Goal: Entertainment & Leisure: Consume media (video, audio)

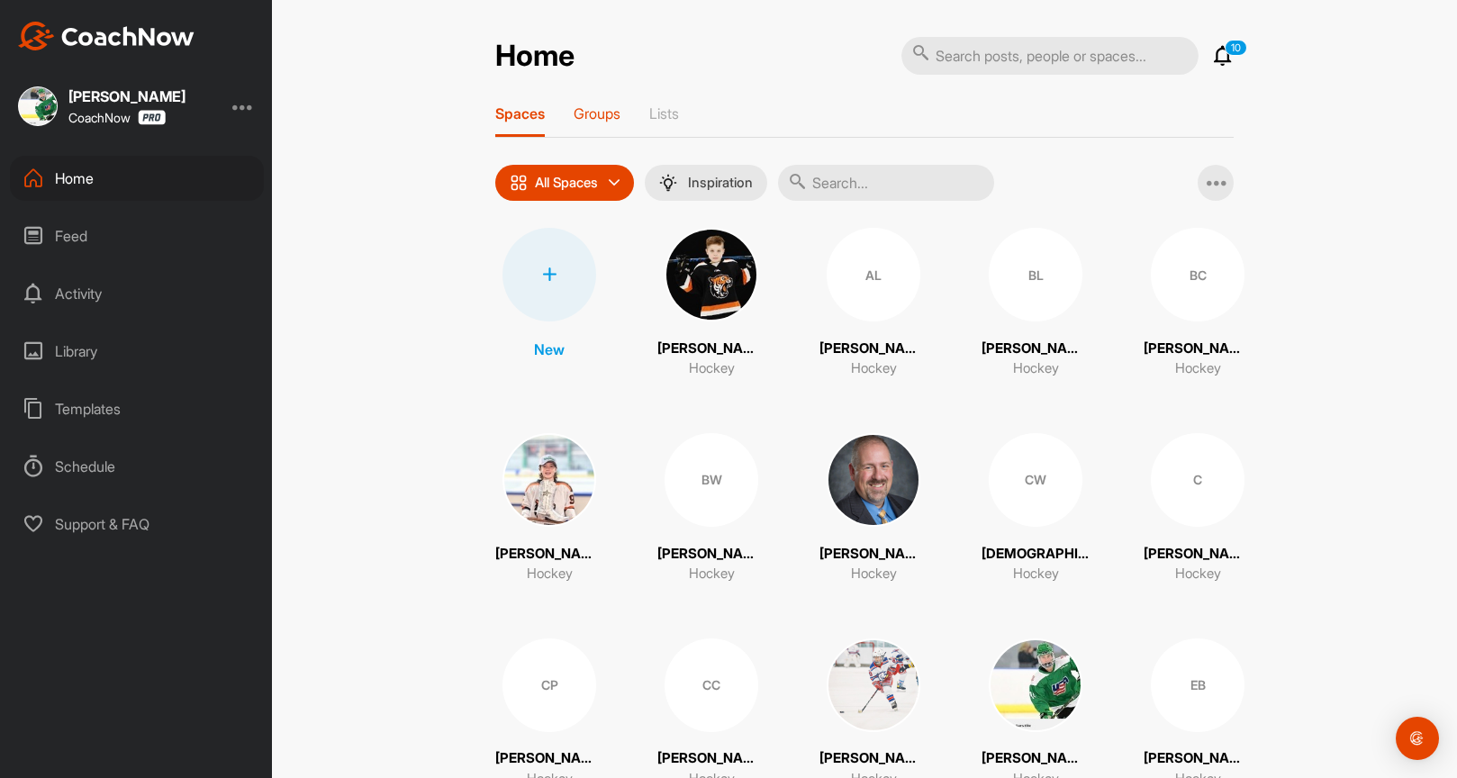
click at [586, 126] on div "Groups" at bounding box center [596, 120] width 47 height 32
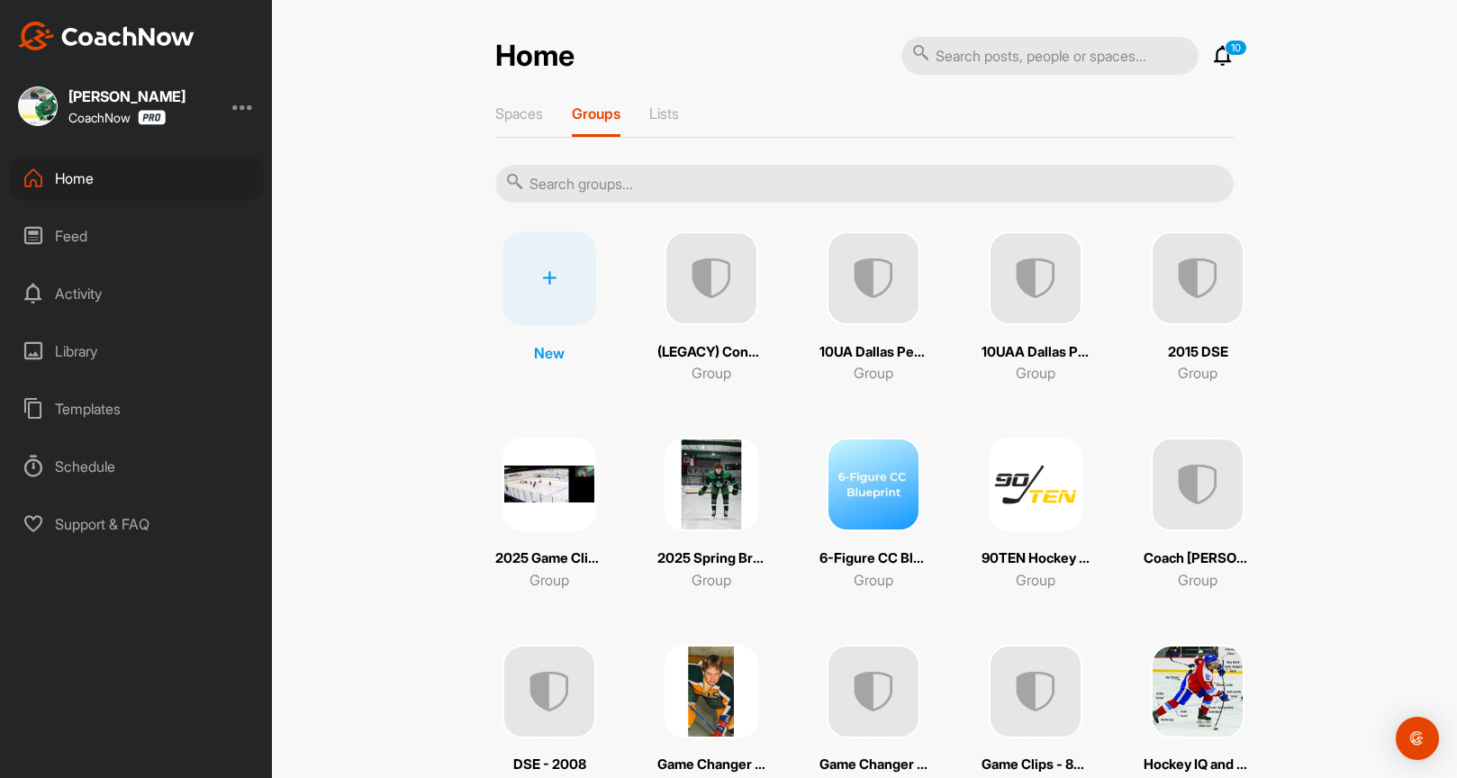
click at [1046, 525] on img at bounding box center [1035, 485] width 94 height 94
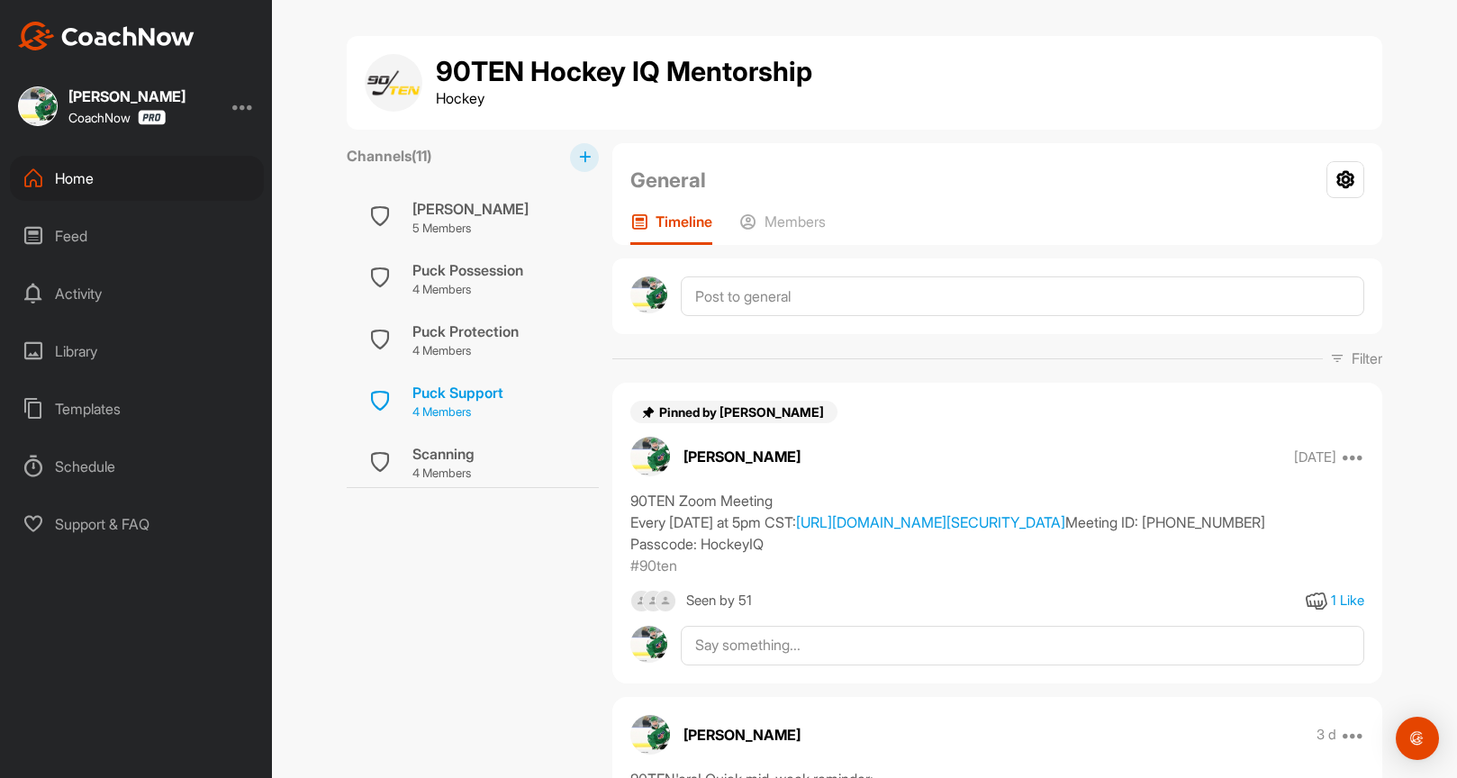
scroll to position [432, 0]
click at [487, 383] on div "Puck Support" at bounding box center [457, 394] width 91 height 22
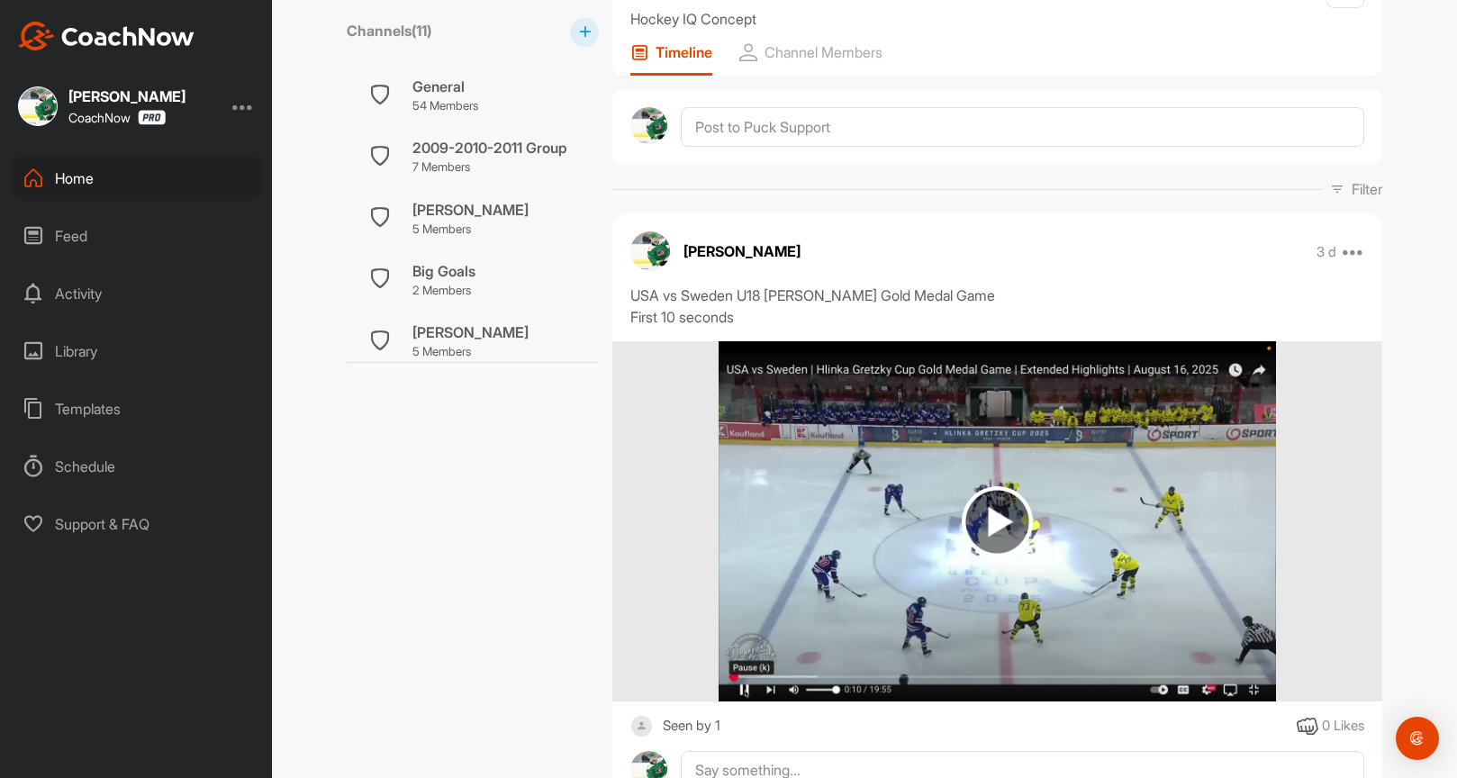
scroll to position [221, 0]
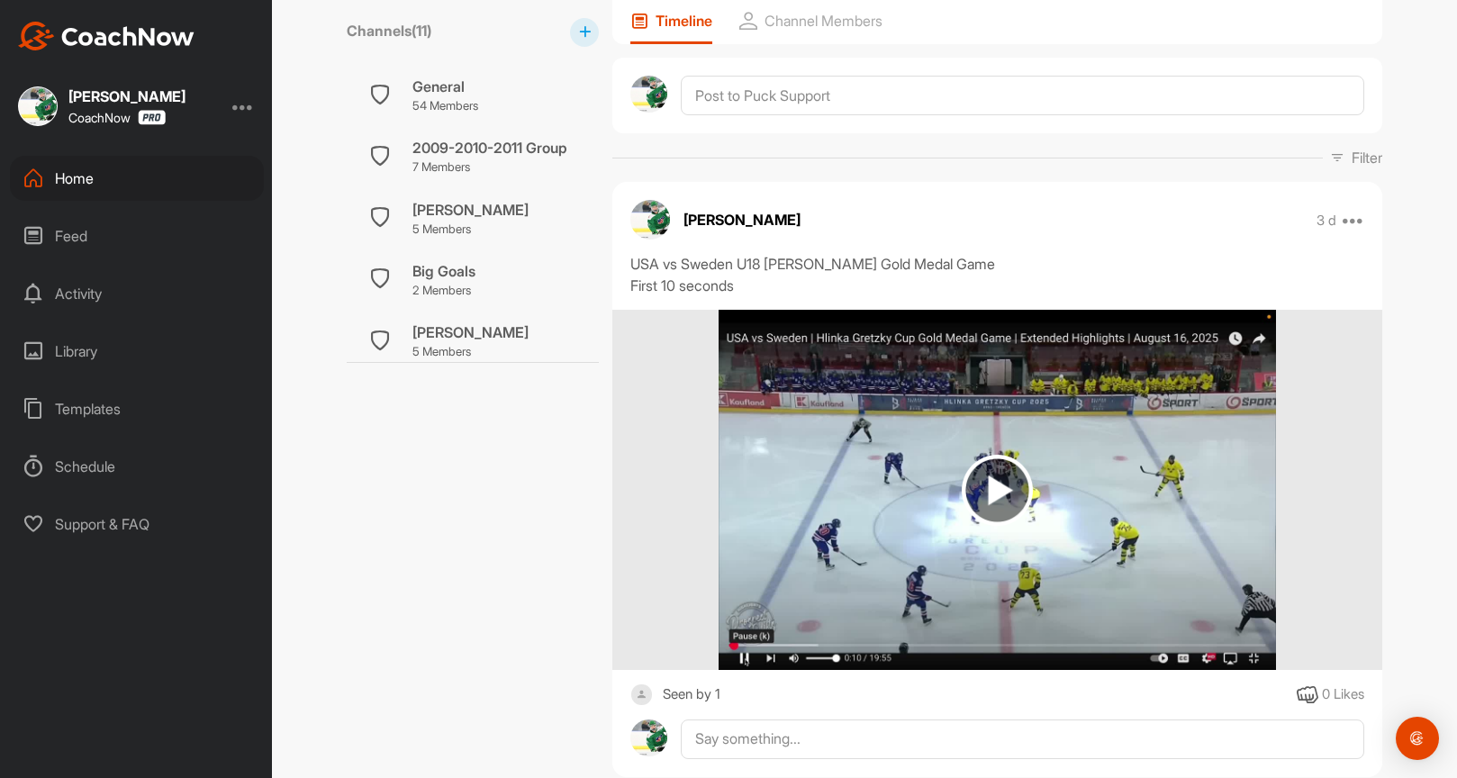
click at [1012, 486] on img at bounding box center [996, 490] width 71 height 71
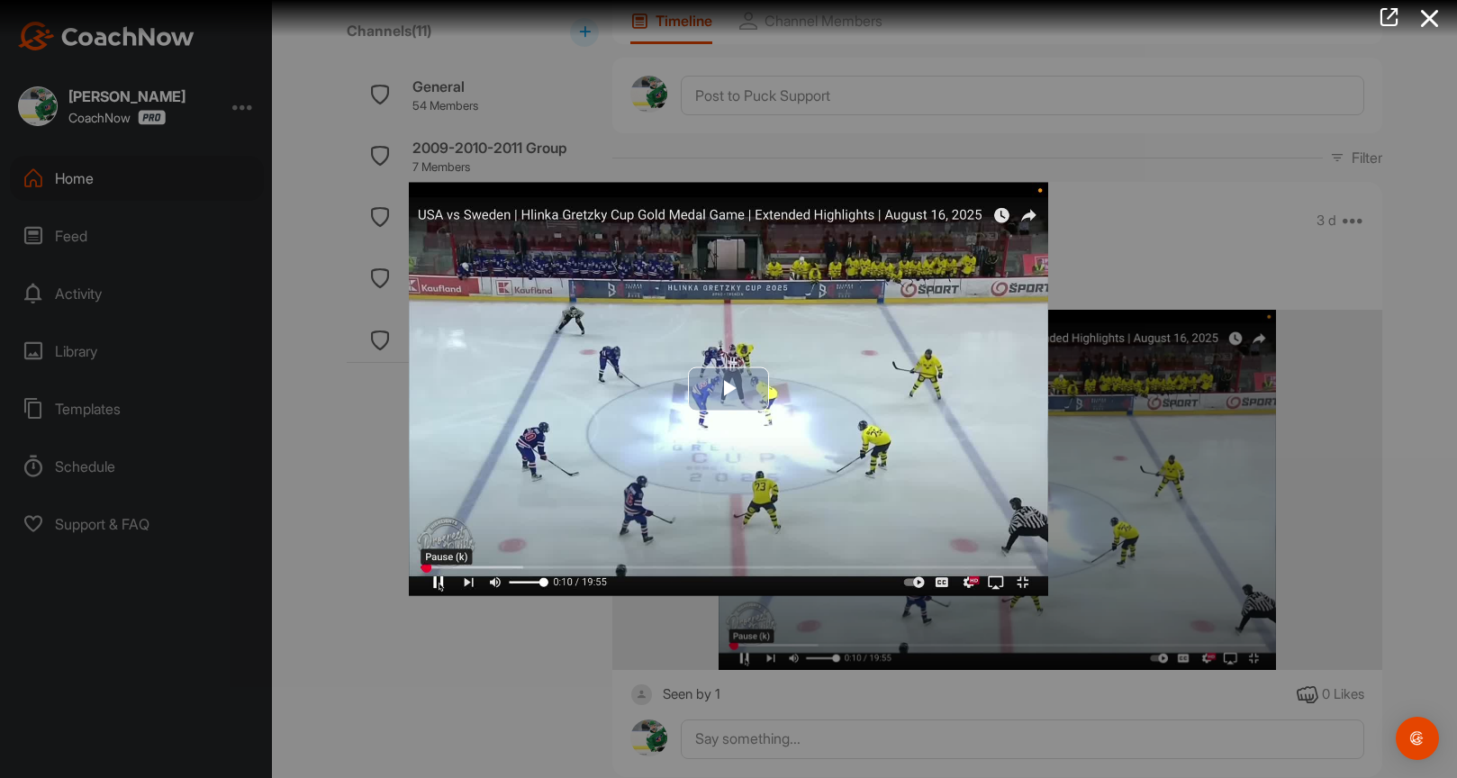
click at [792, 438] on img "Video Player" at bounding box center [728, 389] width 639 height 413
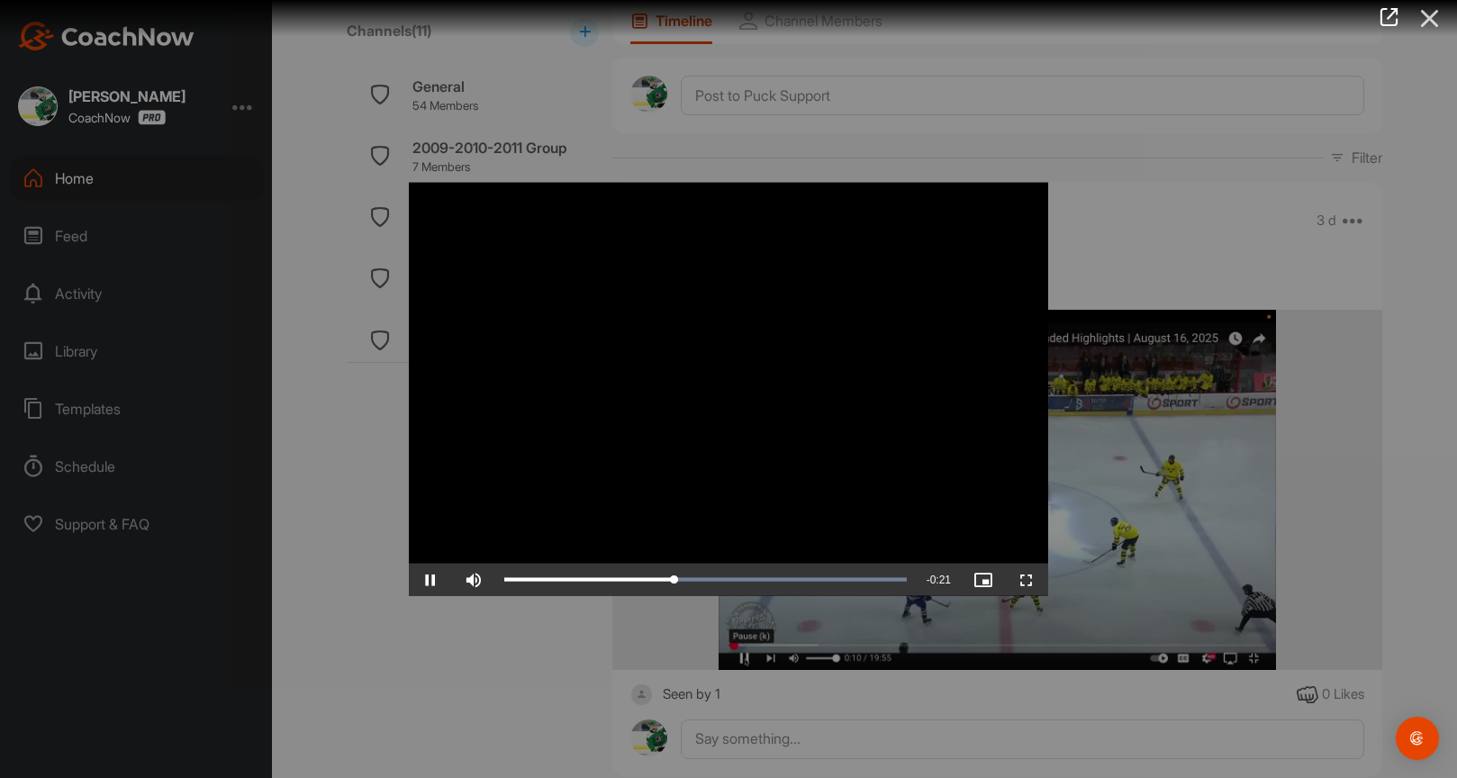
click at [1433, 21] on icon at bounding box center [1429, 18] width 41 height 33
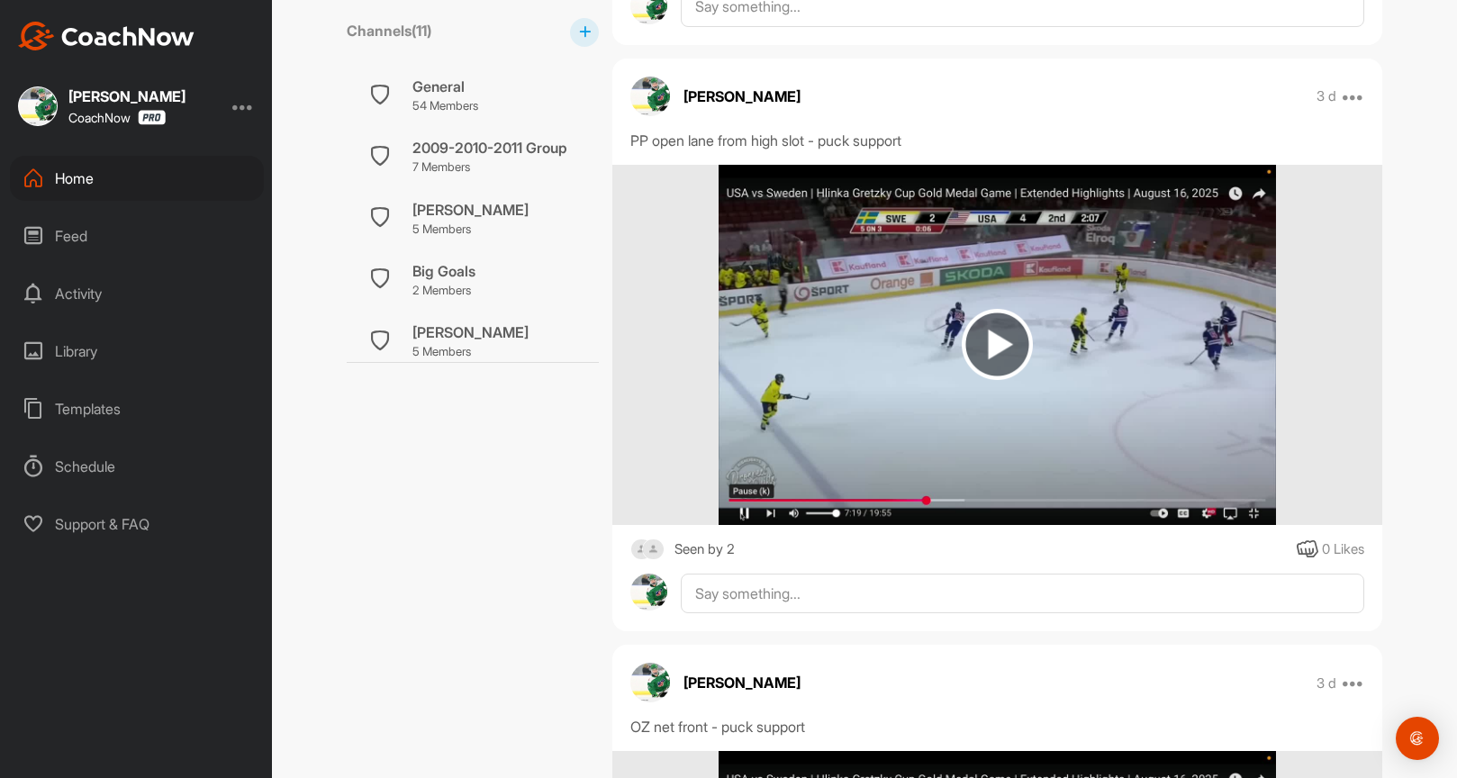
scroll to position [952, 0]
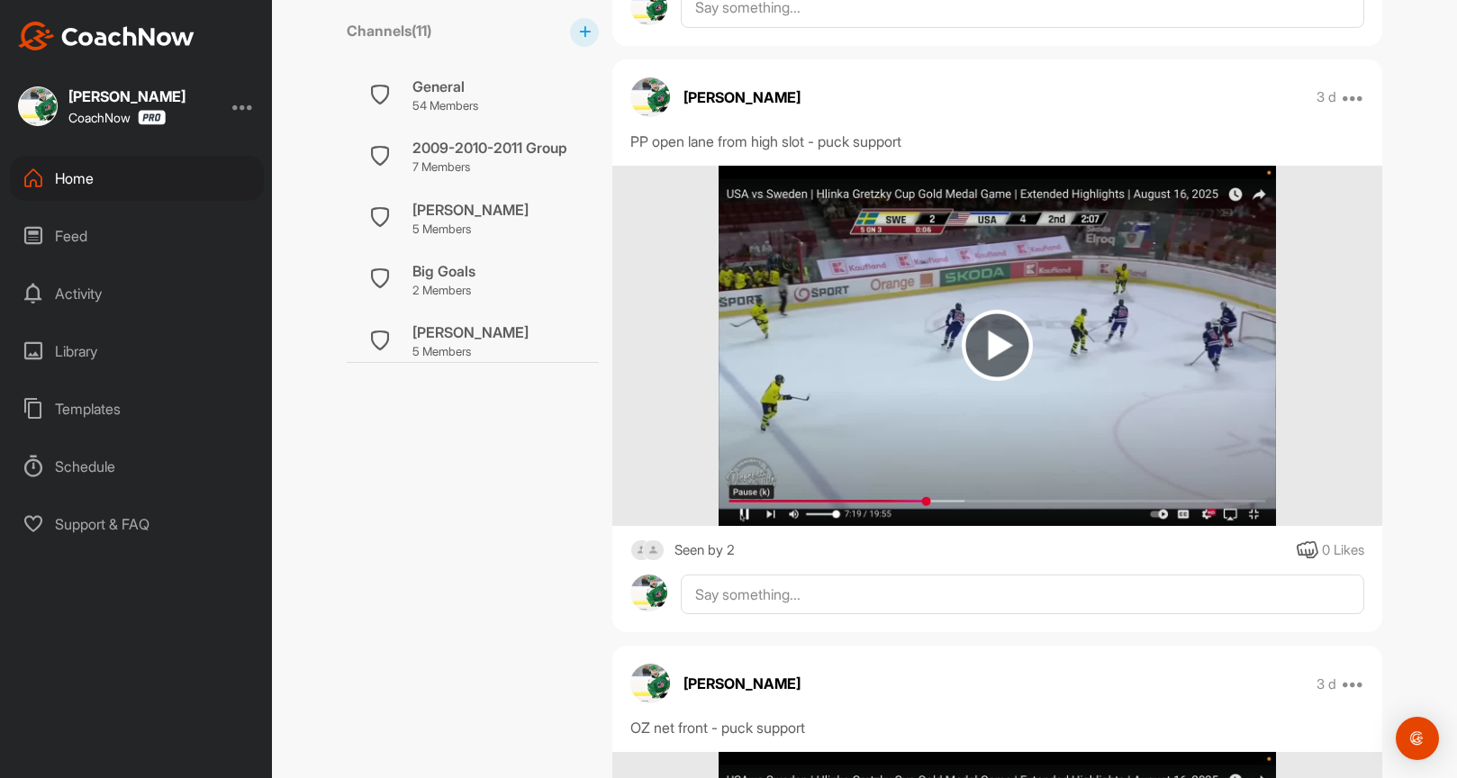
click at [880, 365] on img at bounding box center [996, 346] width 556 height 360
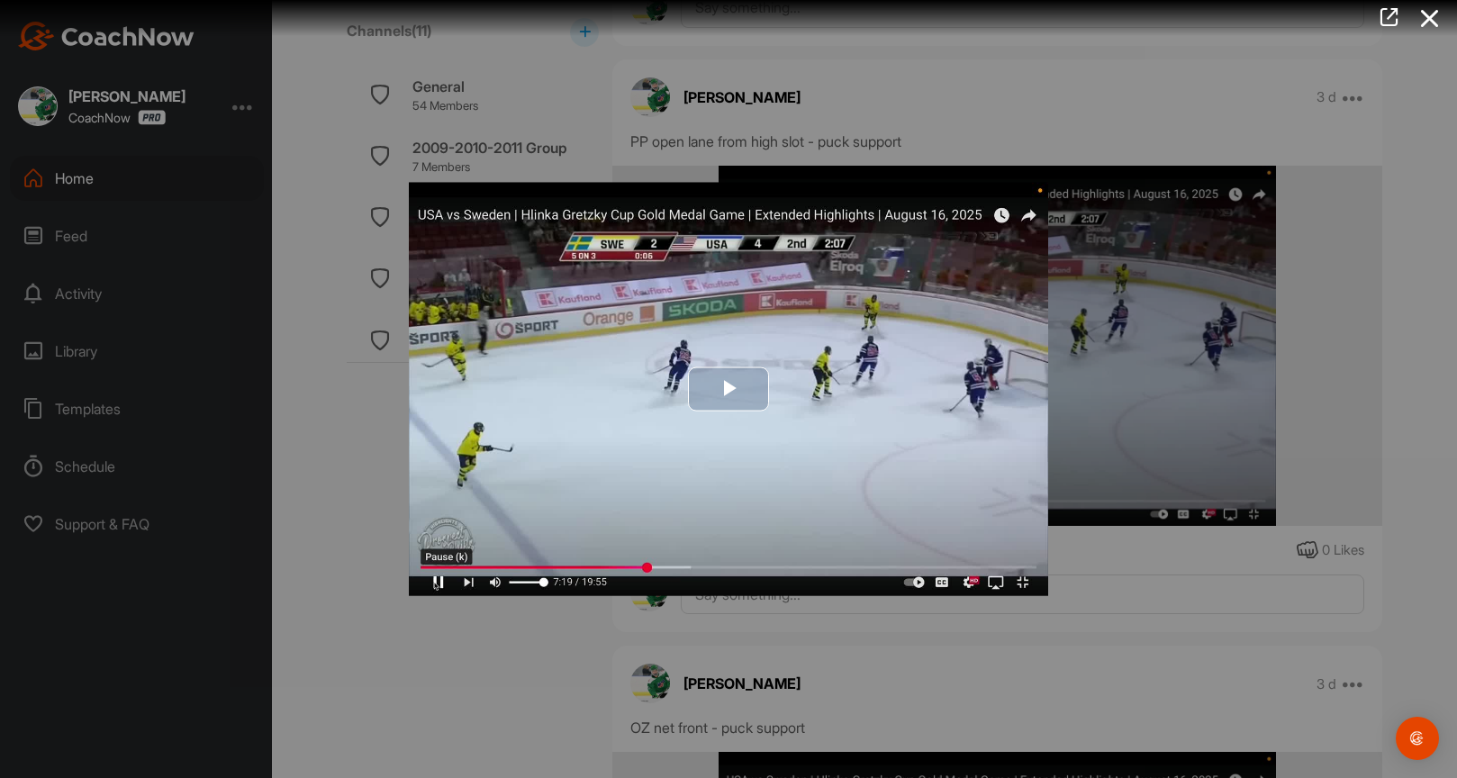
click at [819, 398] on img "Video Player" at bounding box center [728, 389] width 639 height 413
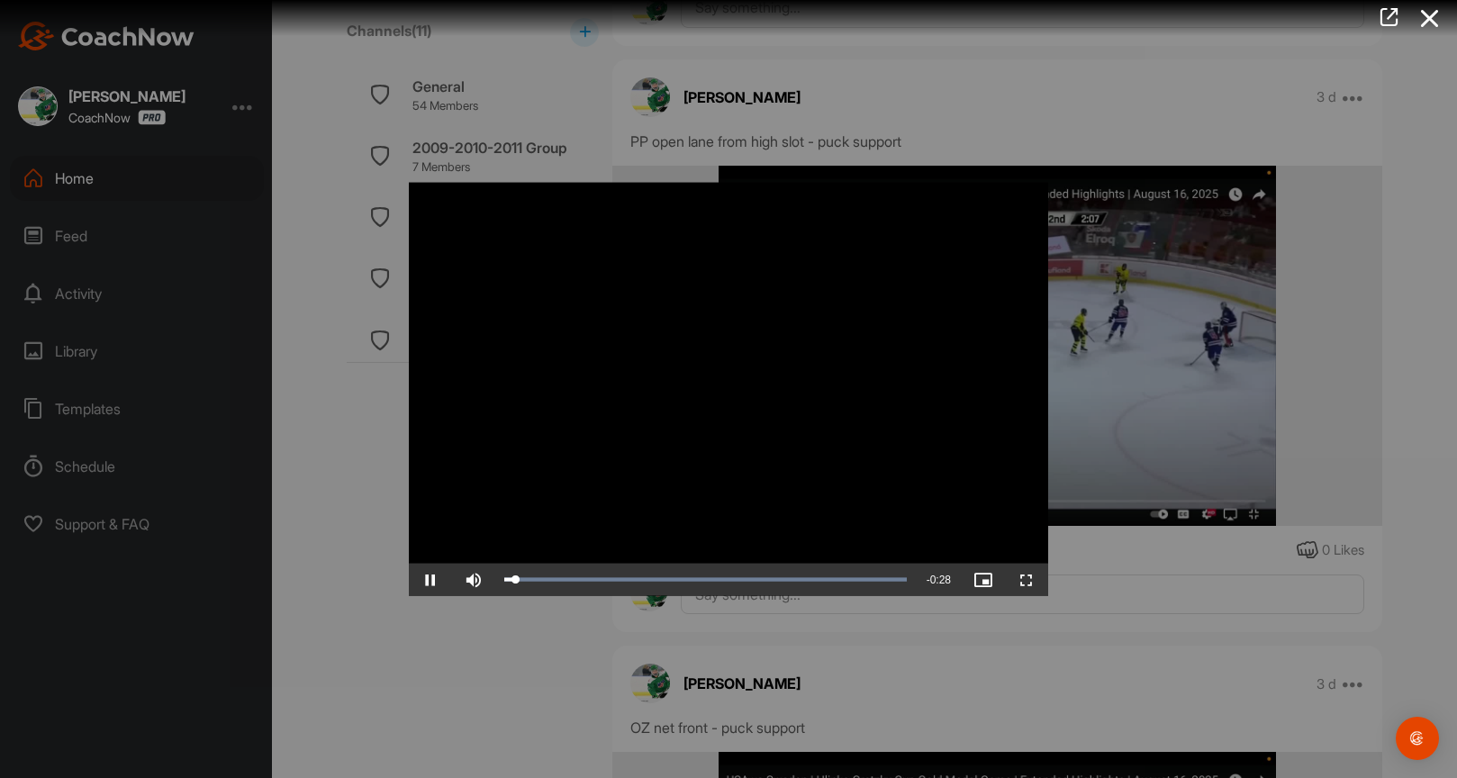
click at [1023, 579] on span "Video Player" at bounding box center [1026, 579] width 43 height 0
click at [1431, 13] on icon at bounding box center [1429, 18] width 41 height 33
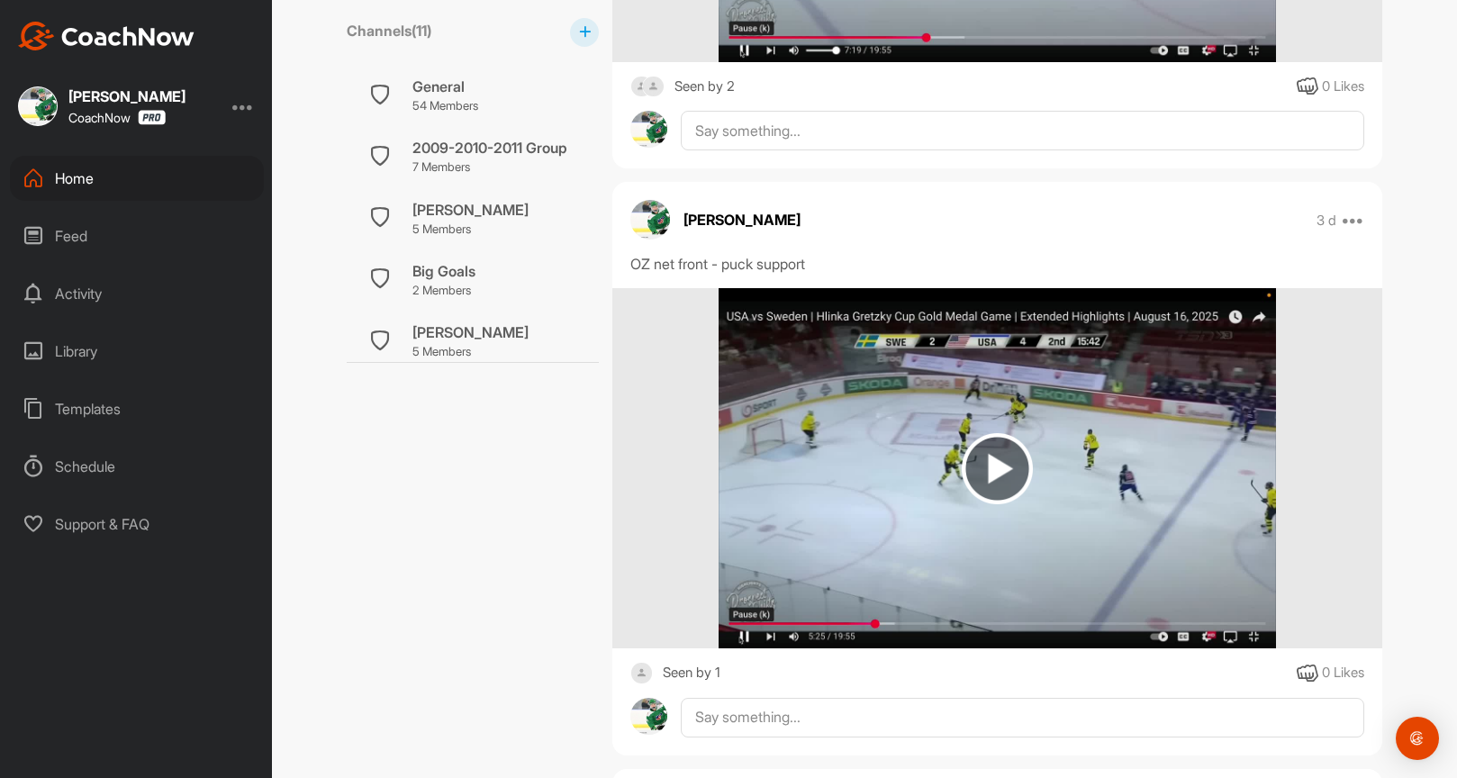
scroll to position [1421, 0]
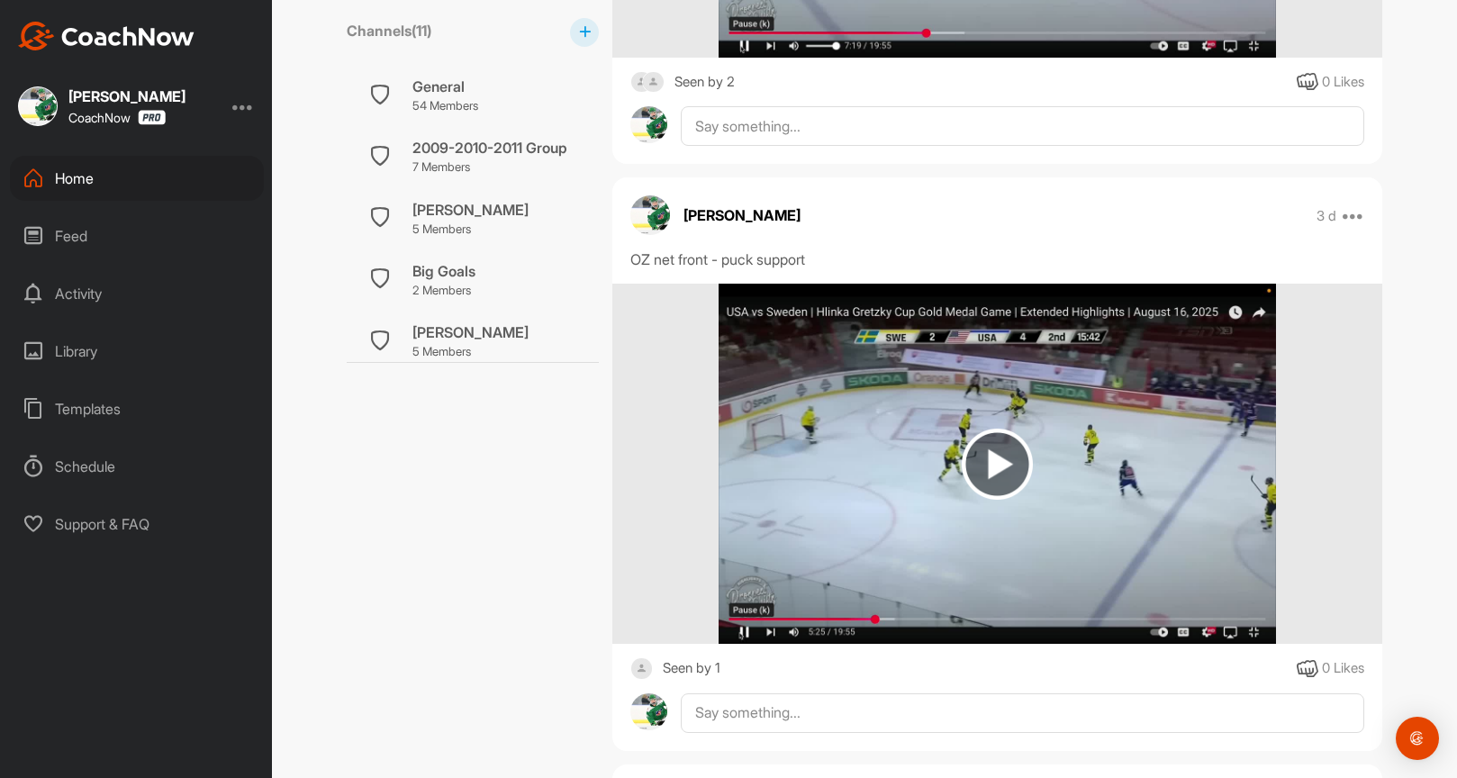
click at [1042, 458] on img at bounding box center [996, 464] width 556 height 360
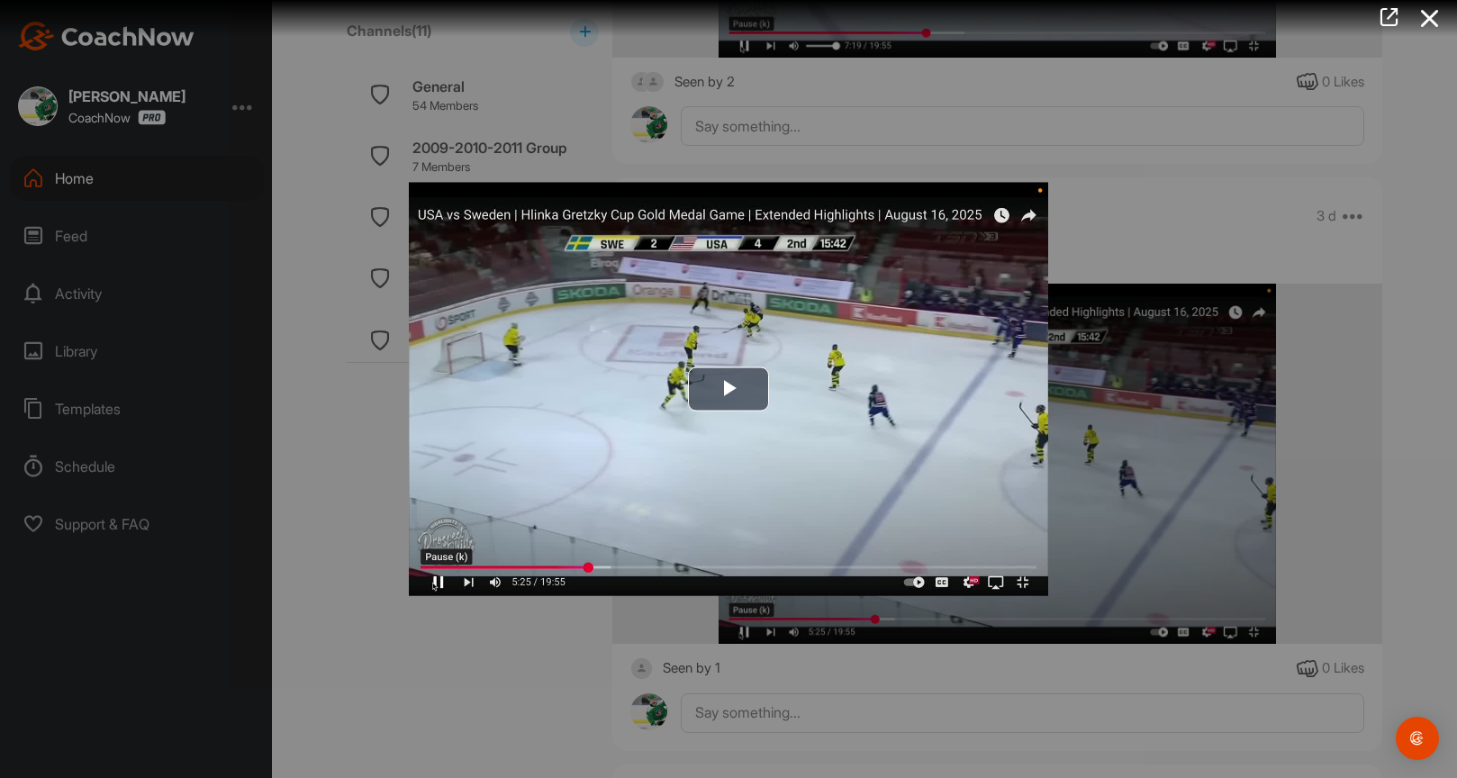
click at [868, 430] on img "Video Player" at bounding box center [728, 389] width 639 height 413
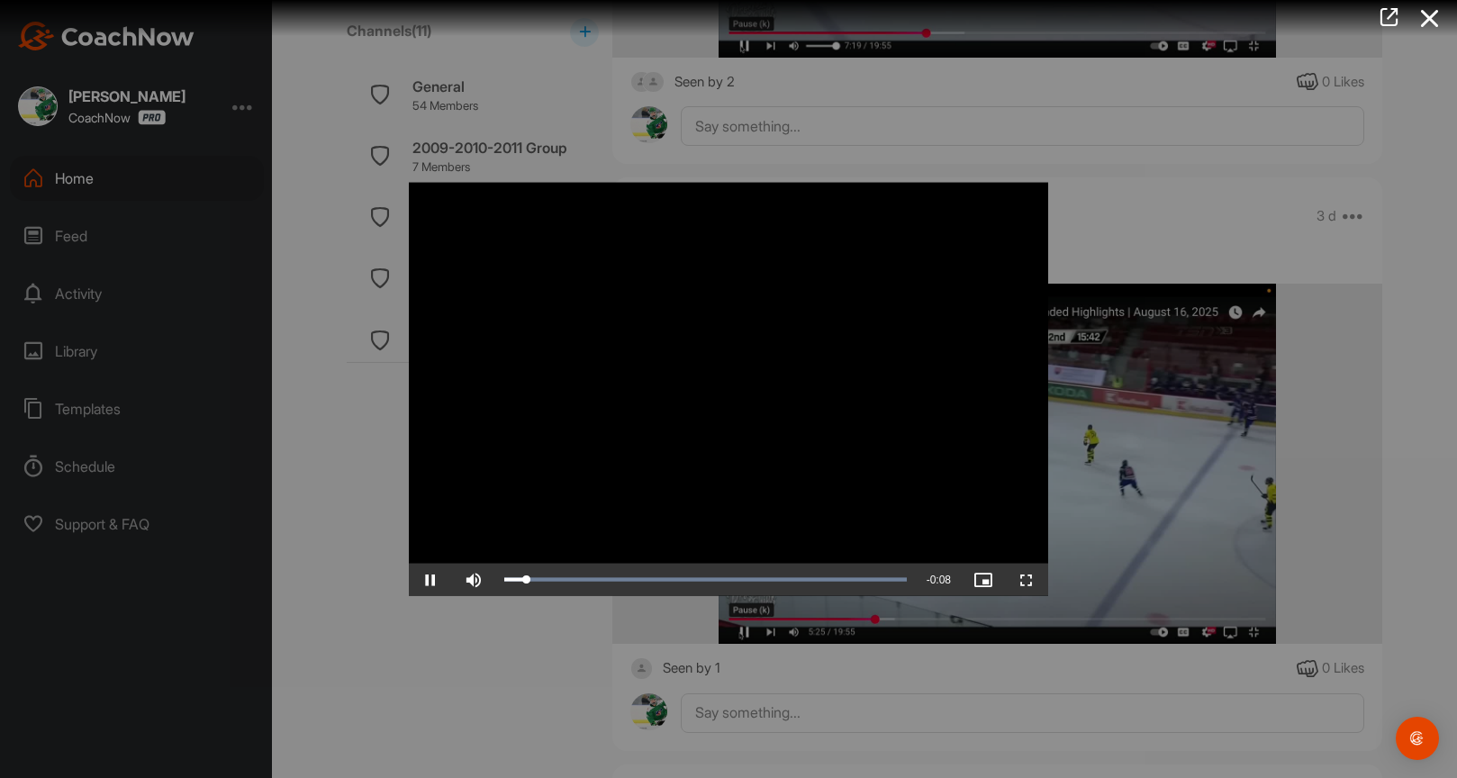
click at [1030, 579] on span "Video Player" at bounding box center [1026, 579] width 43 height 0
click at [1436, 18] on icon at bounding box center [1429, 18] width 41 height 33
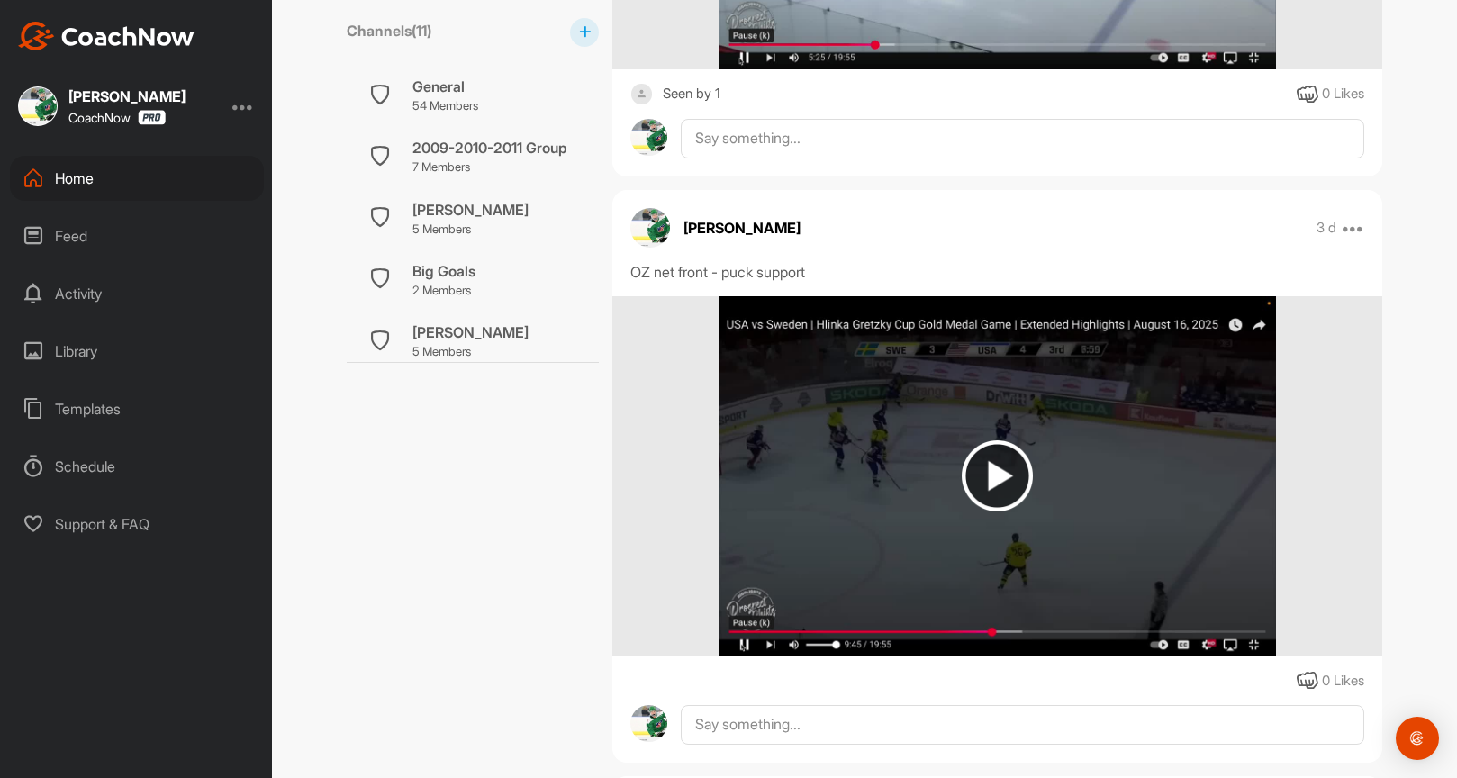
scroll to position [2006, 0]
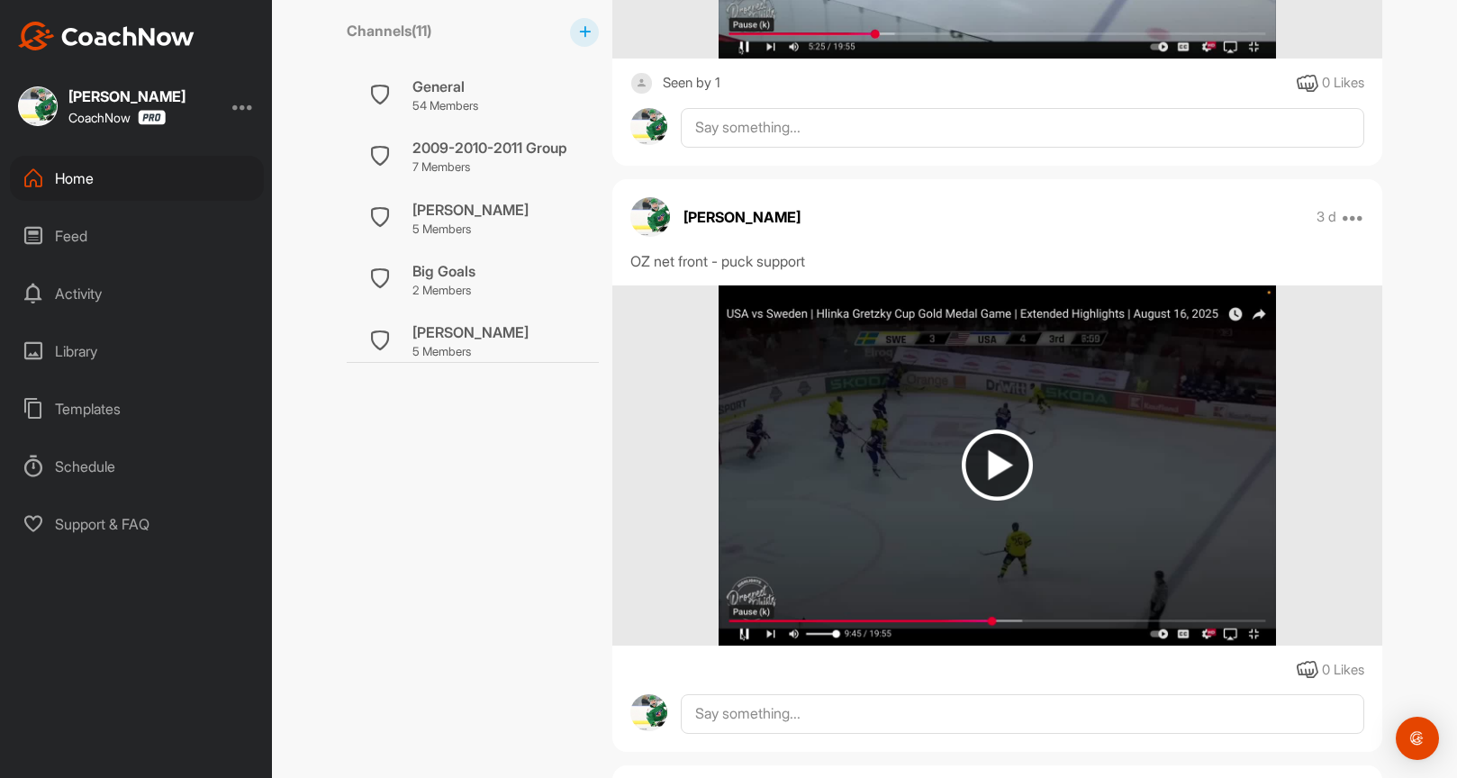
click at [999, 473] on img at bounding box center [996, 464] width 71 height 71
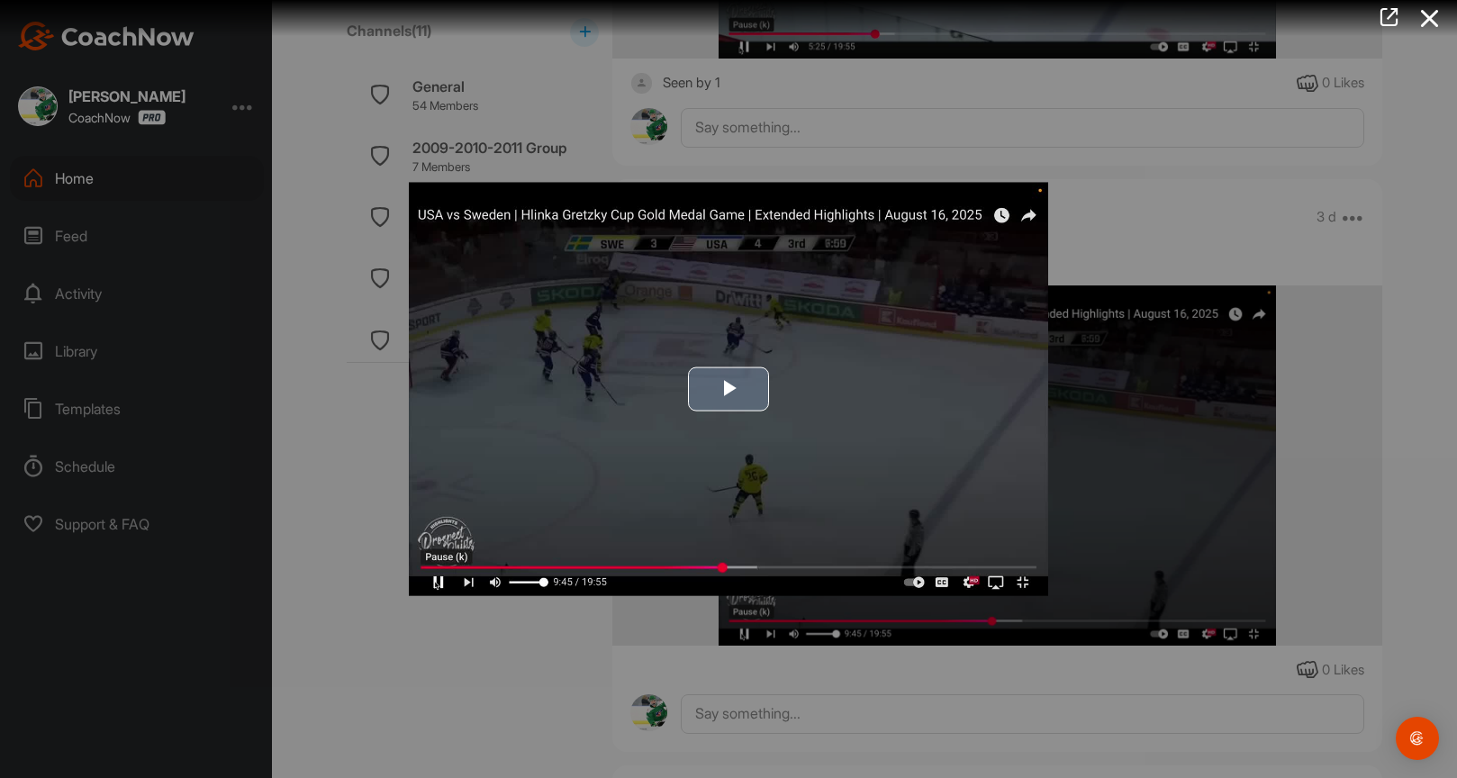
click at [902, 456] on img "Video Player" at bounding box center [728, 389] width 639 height 413
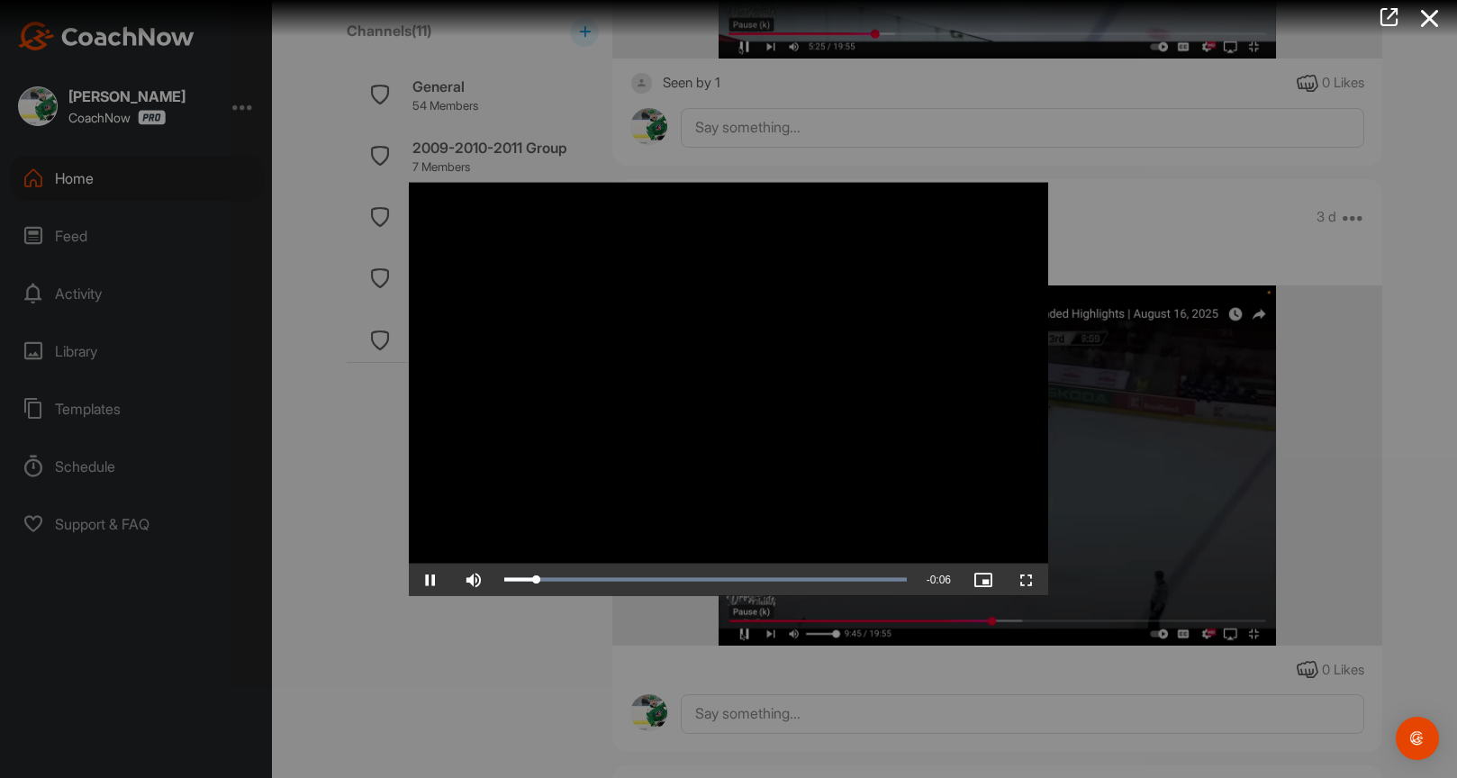
click at [1026, 579] on span "Video Player" at bounding box center [1026, 579] width 43 height 0
click at [1425, 22] on icon at bounding box center [1429, 18] width 41 height 33
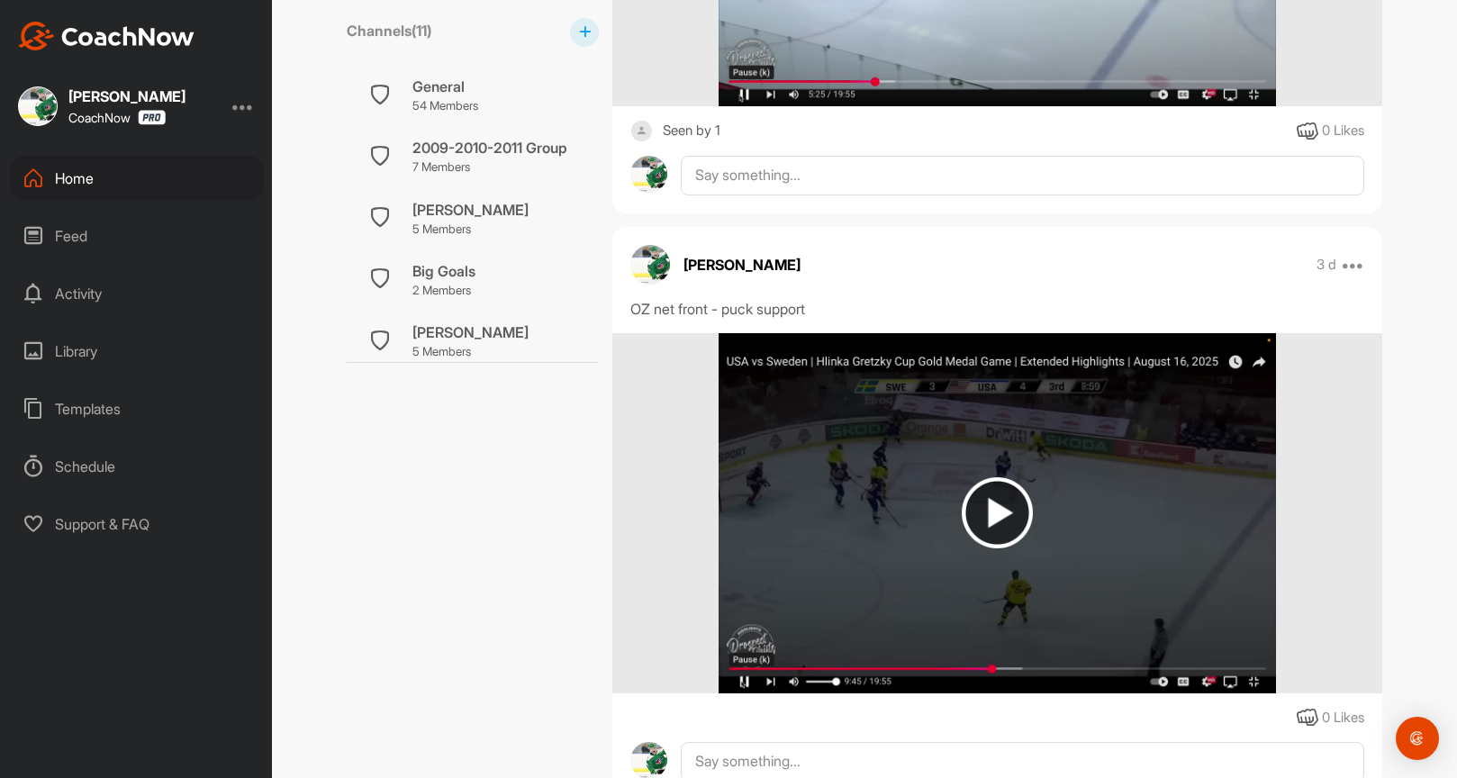
scroll to position [1965, 0]
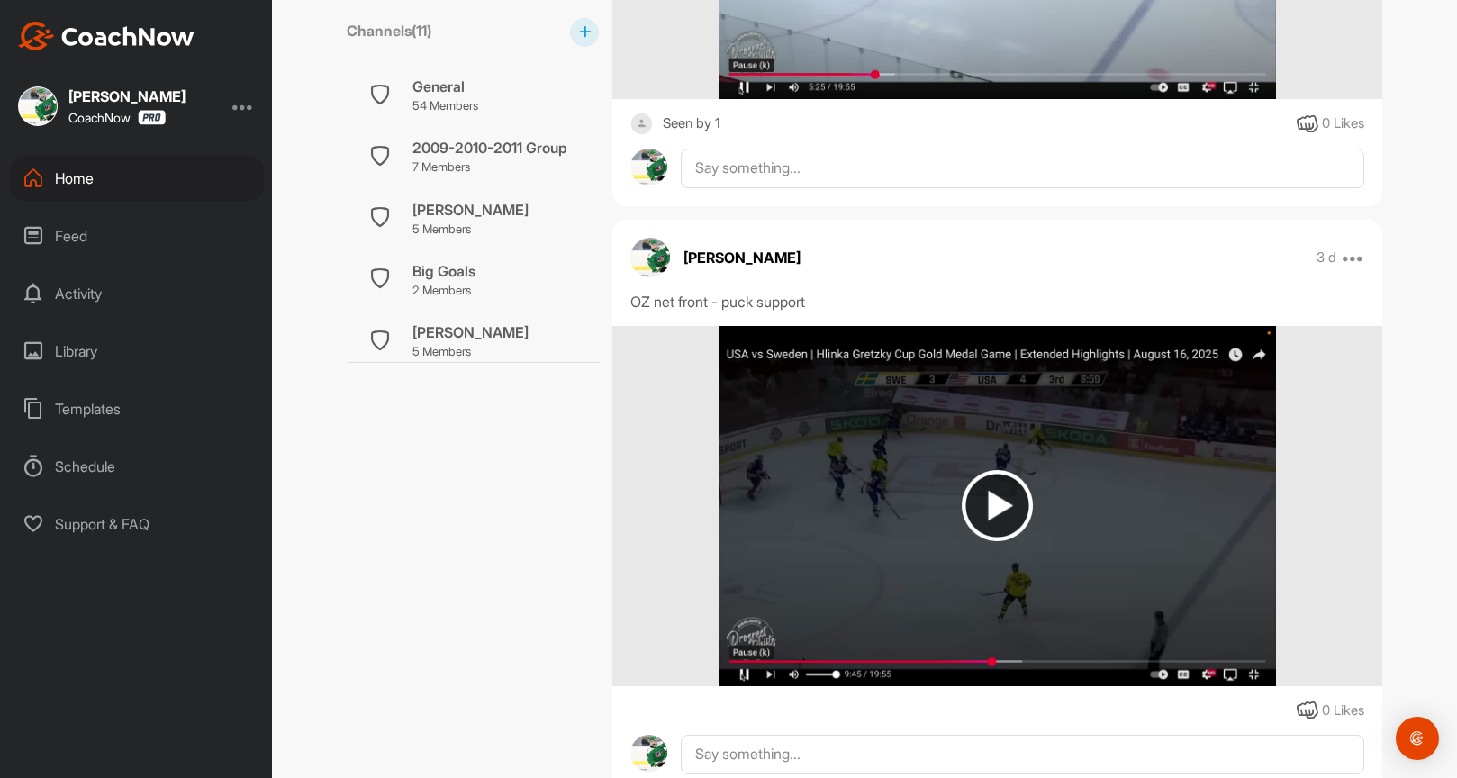
click at [979, 454] on img at bounding box center [996, 506] width 556 height 360
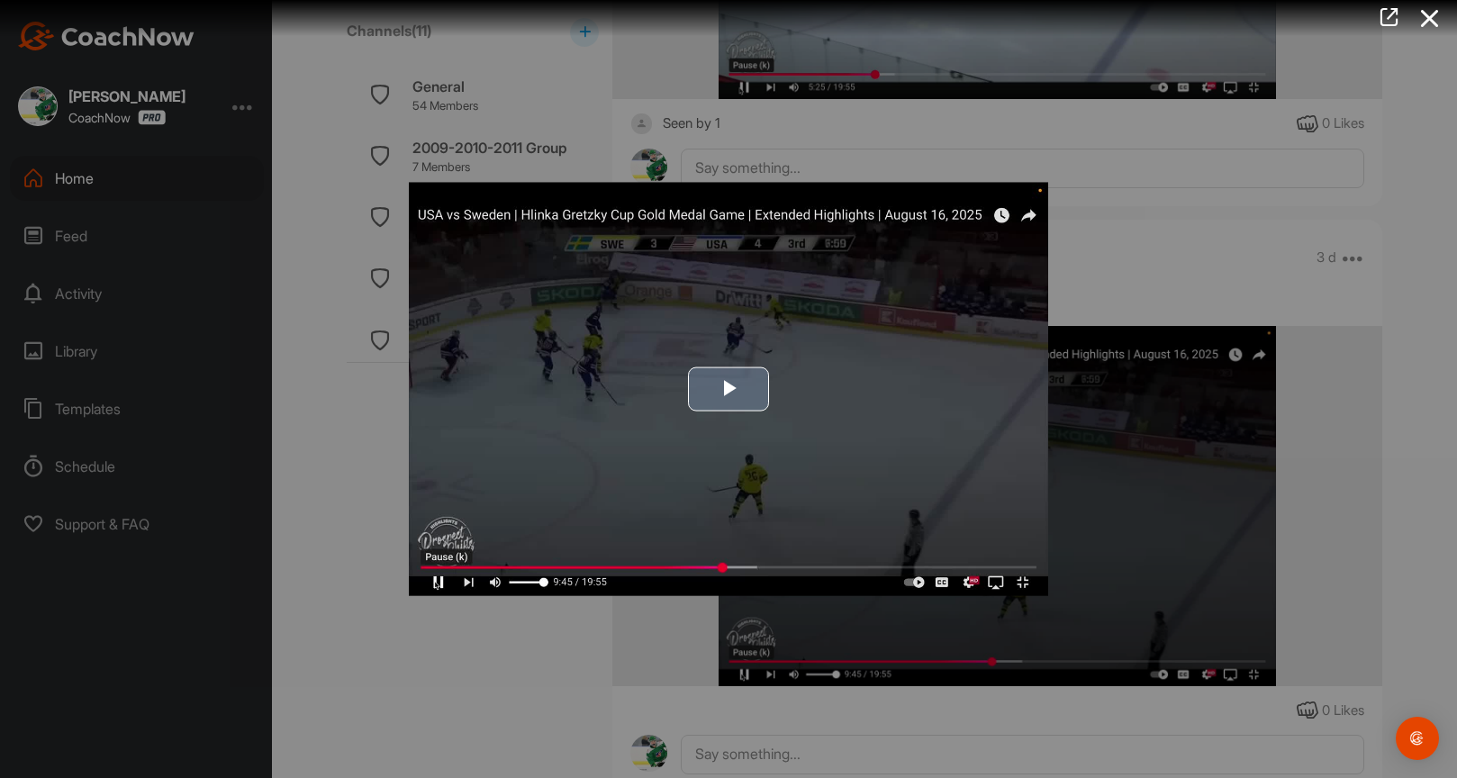
click at [941, 460] on img "Video Player" at bounding box center [728, 389] width 639 height 413
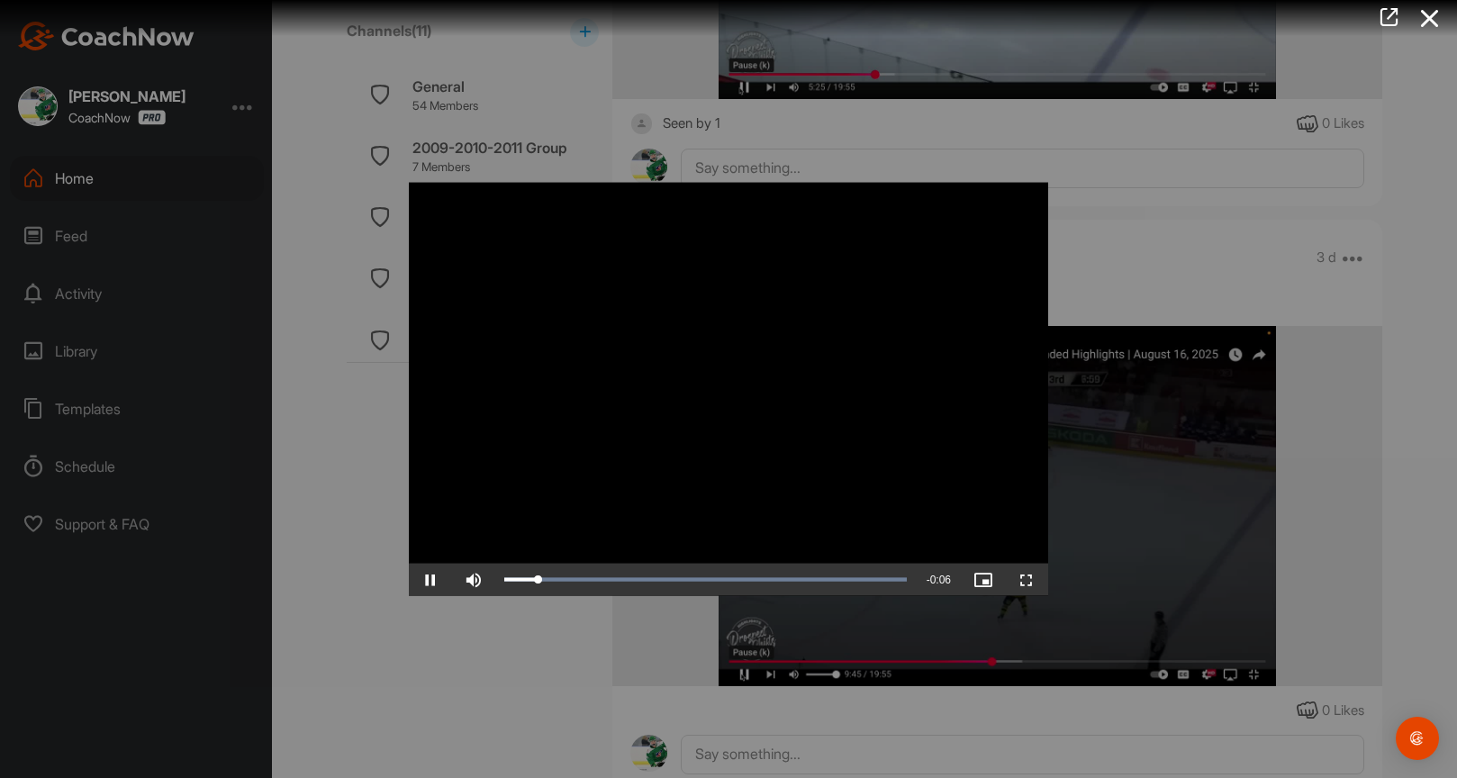
click at [1023, 579] on span "Video Player" at bounding box center [1026, 579] width 43 height 0
click at [1435, 15] on icon at bounding box center [1429, 18] width 41 height 33
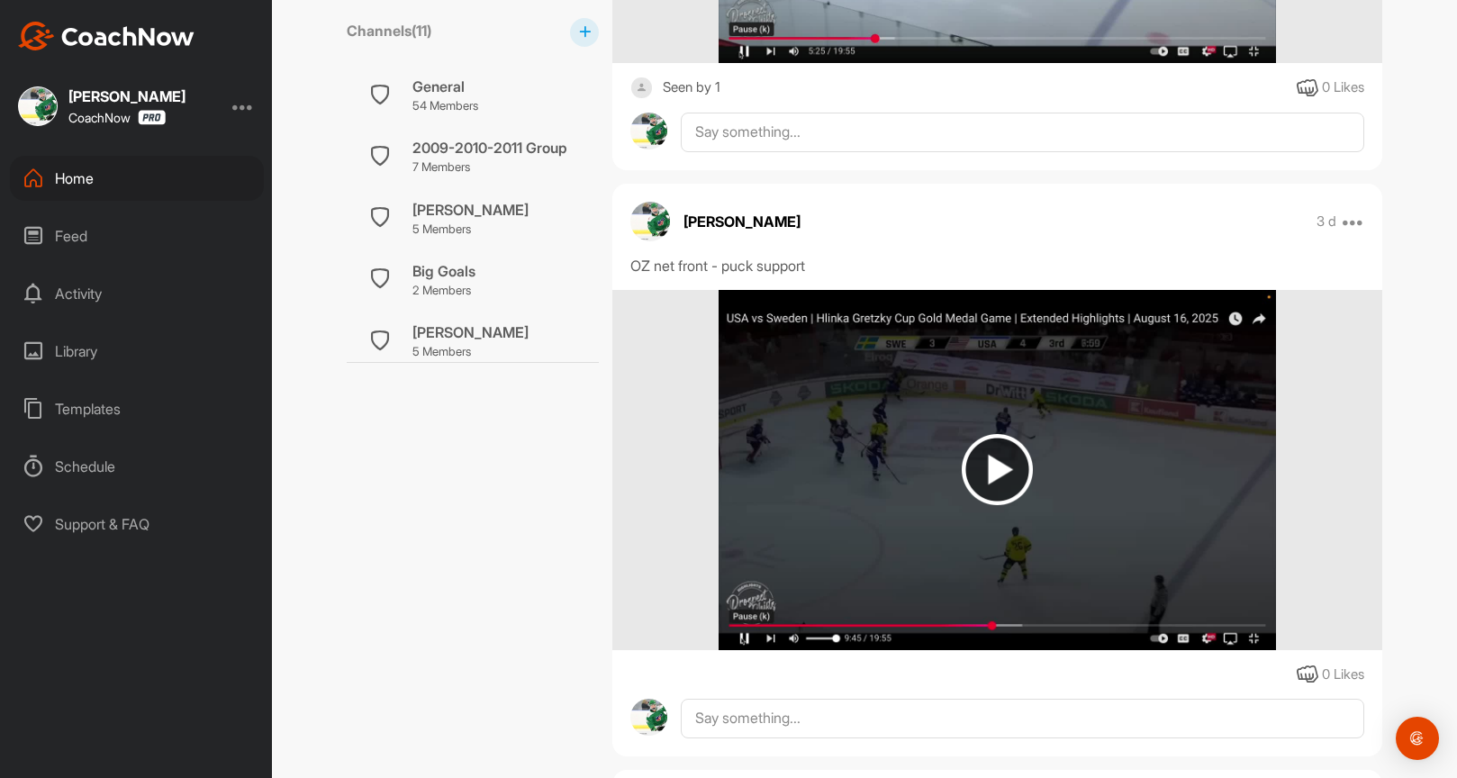
scroll to position [1962, 0]
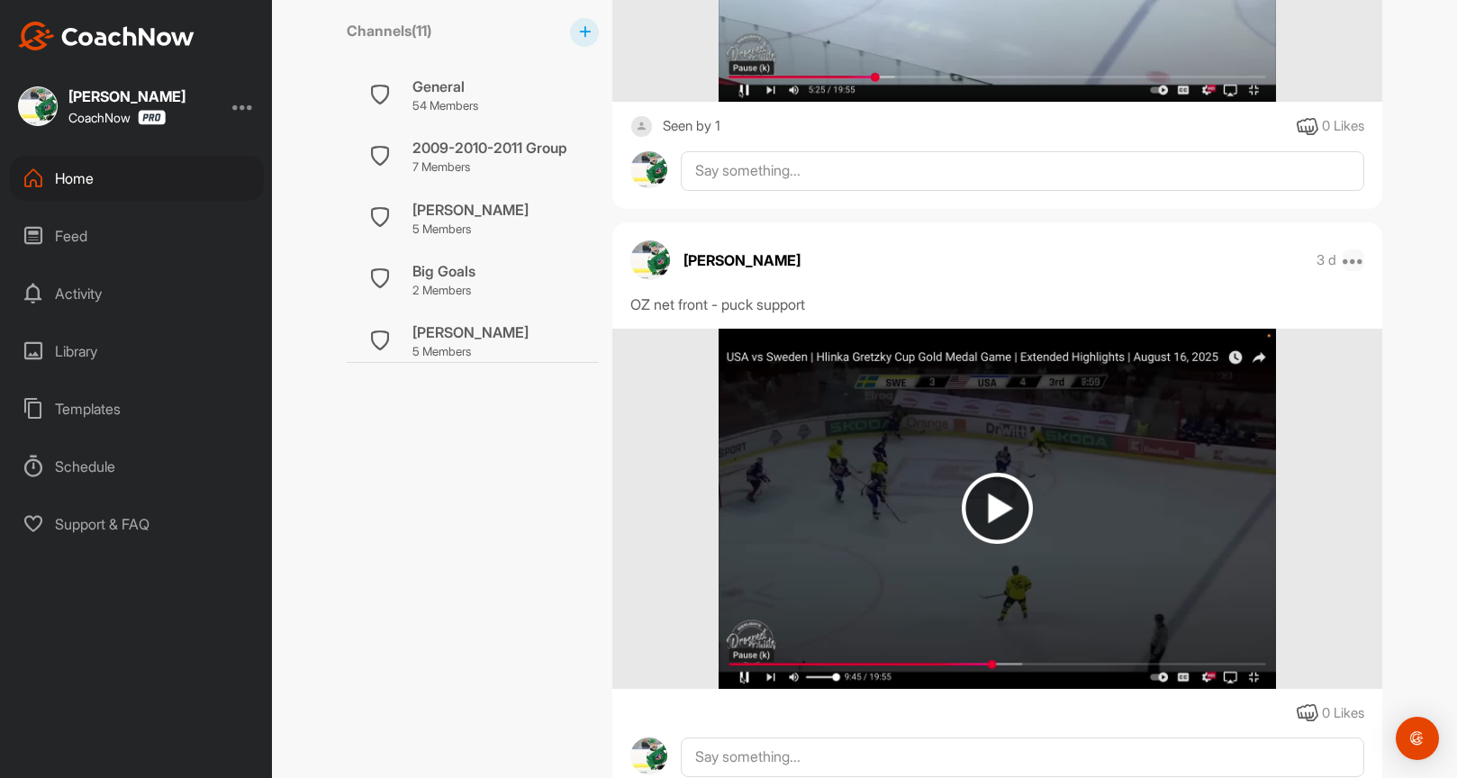
click at [1349, 263] on icon at bounding box center [1353, 260] width 22 height 22
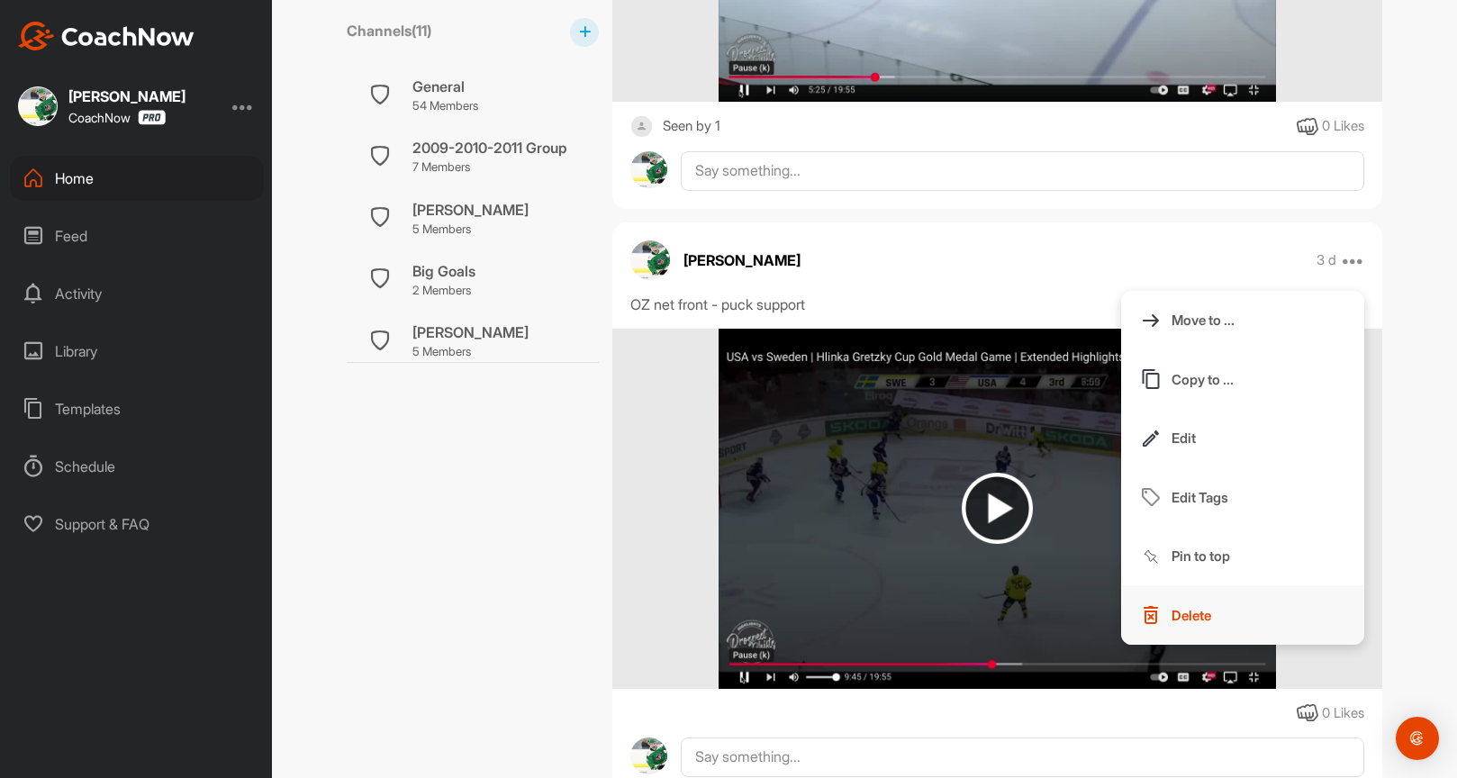
click at [1178, 615] on p "Delete" at bounding box center [1191, 615] width 40 height 19
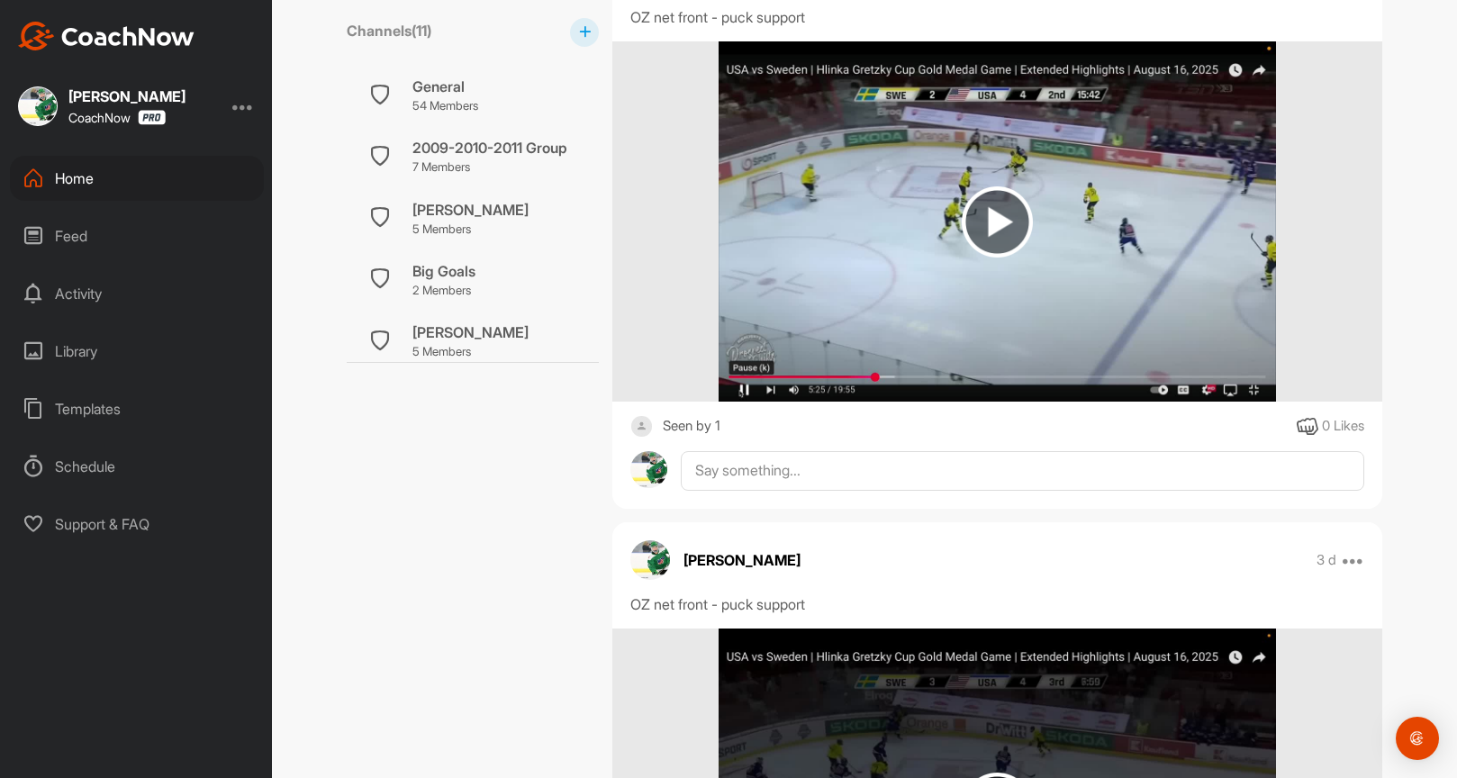
scroll to position [1574, 0]
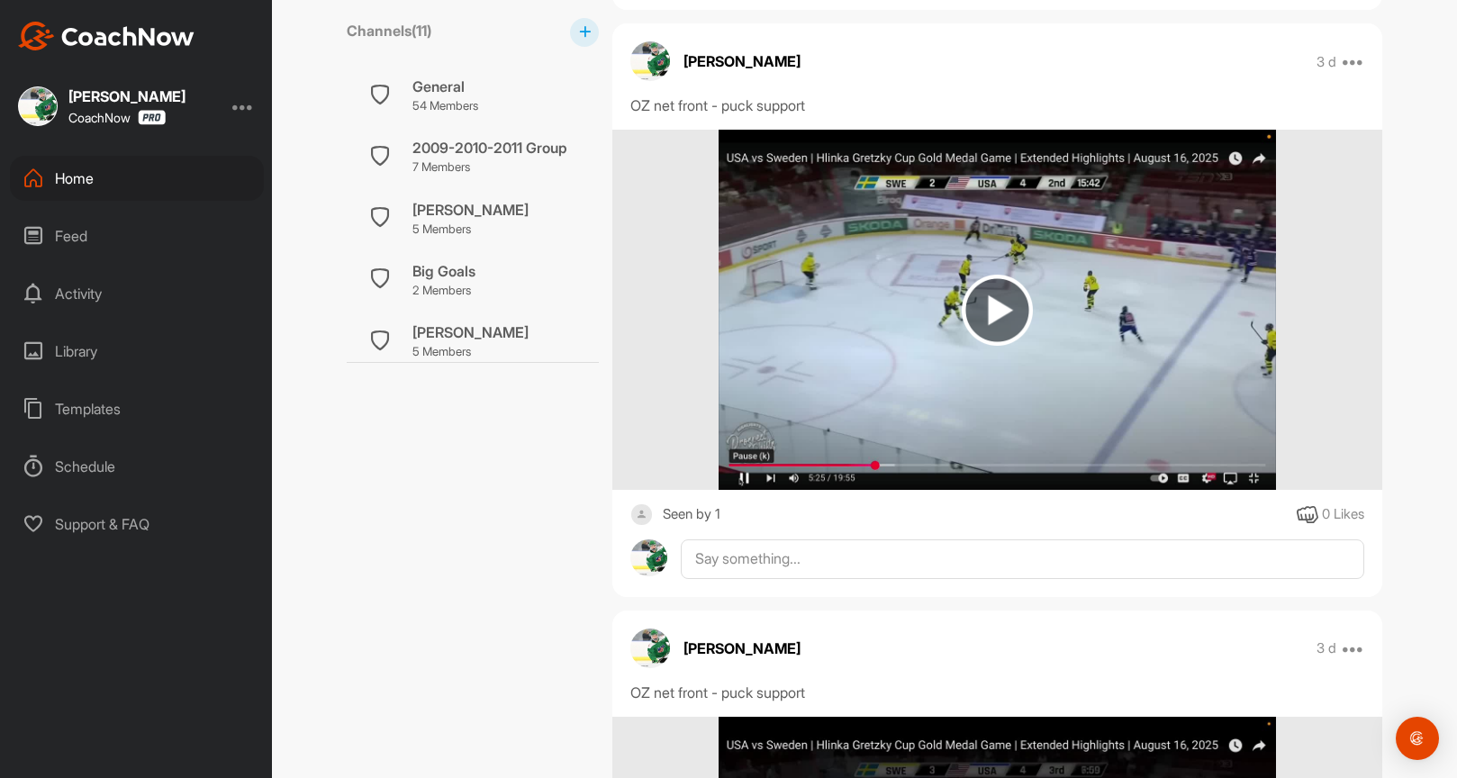
click at [938, 266] on img at bounding box center [996, 310] width 556 height 360
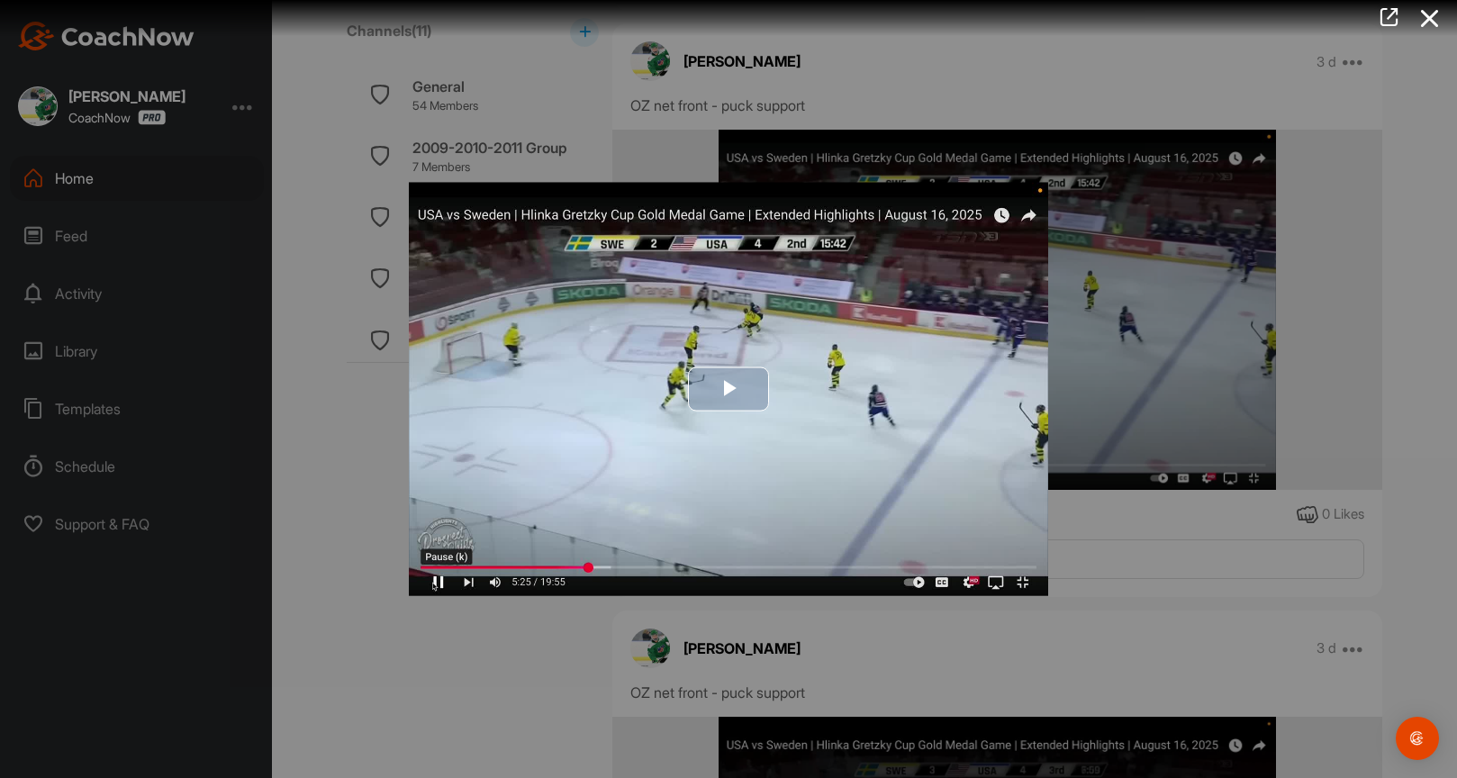
click at [822, 367] on img "Video Player" at bounding box center [728, 389] width 639 height 413
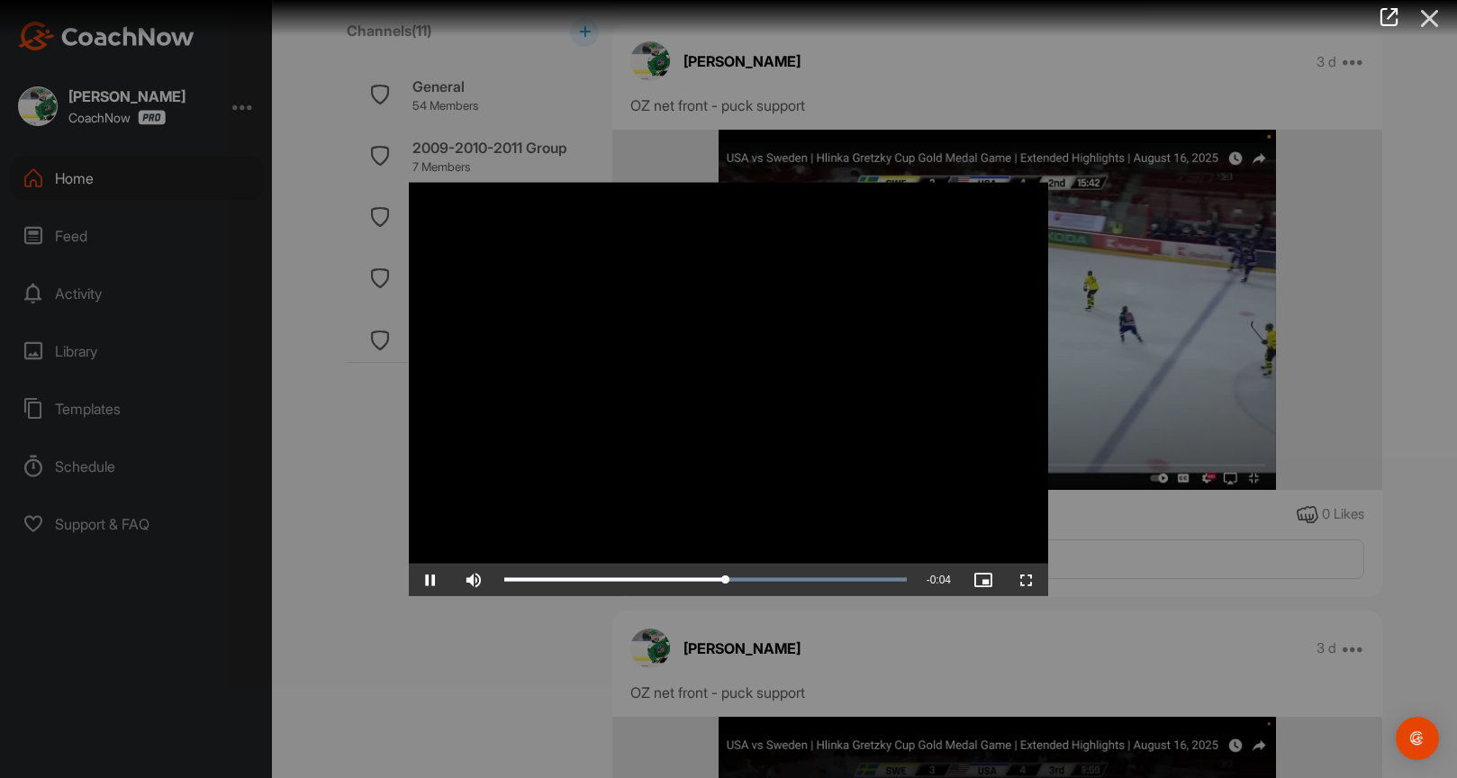
click at [1431, 21] on icon at bounding box center [1429, 18] width 41 height 33
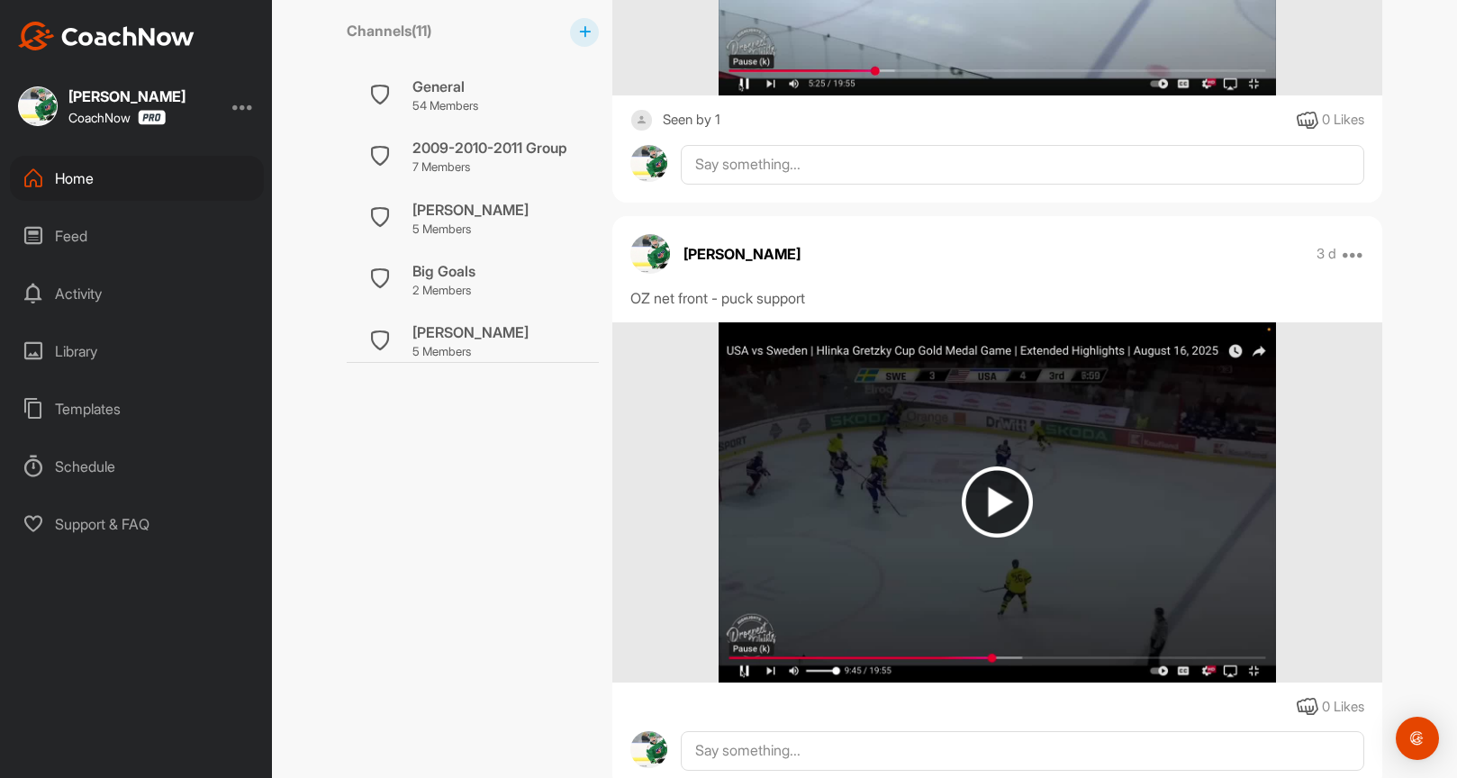
scroll to position [2016, 0]
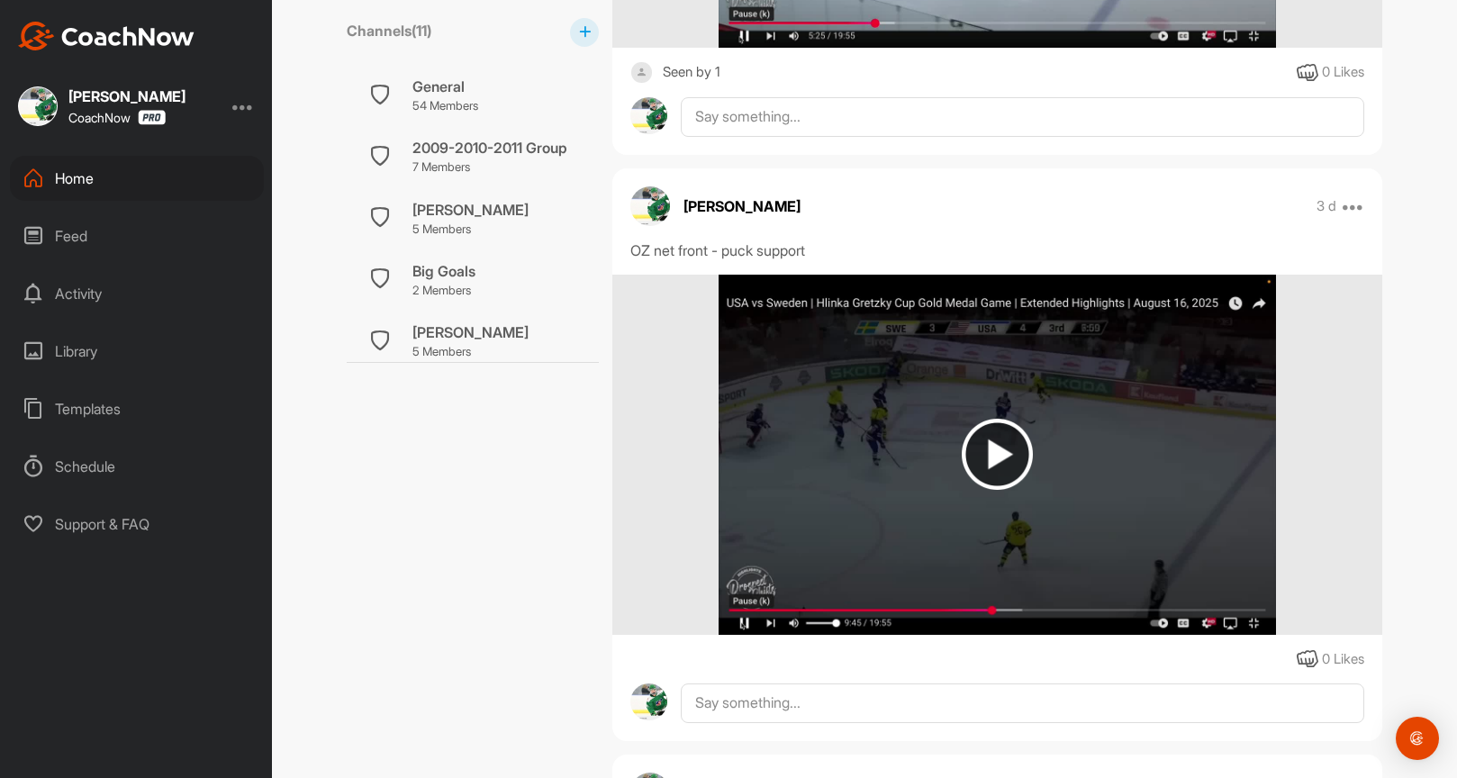
click at [1120, 393] on img at bounding box center [996, 455] width 556 height 360
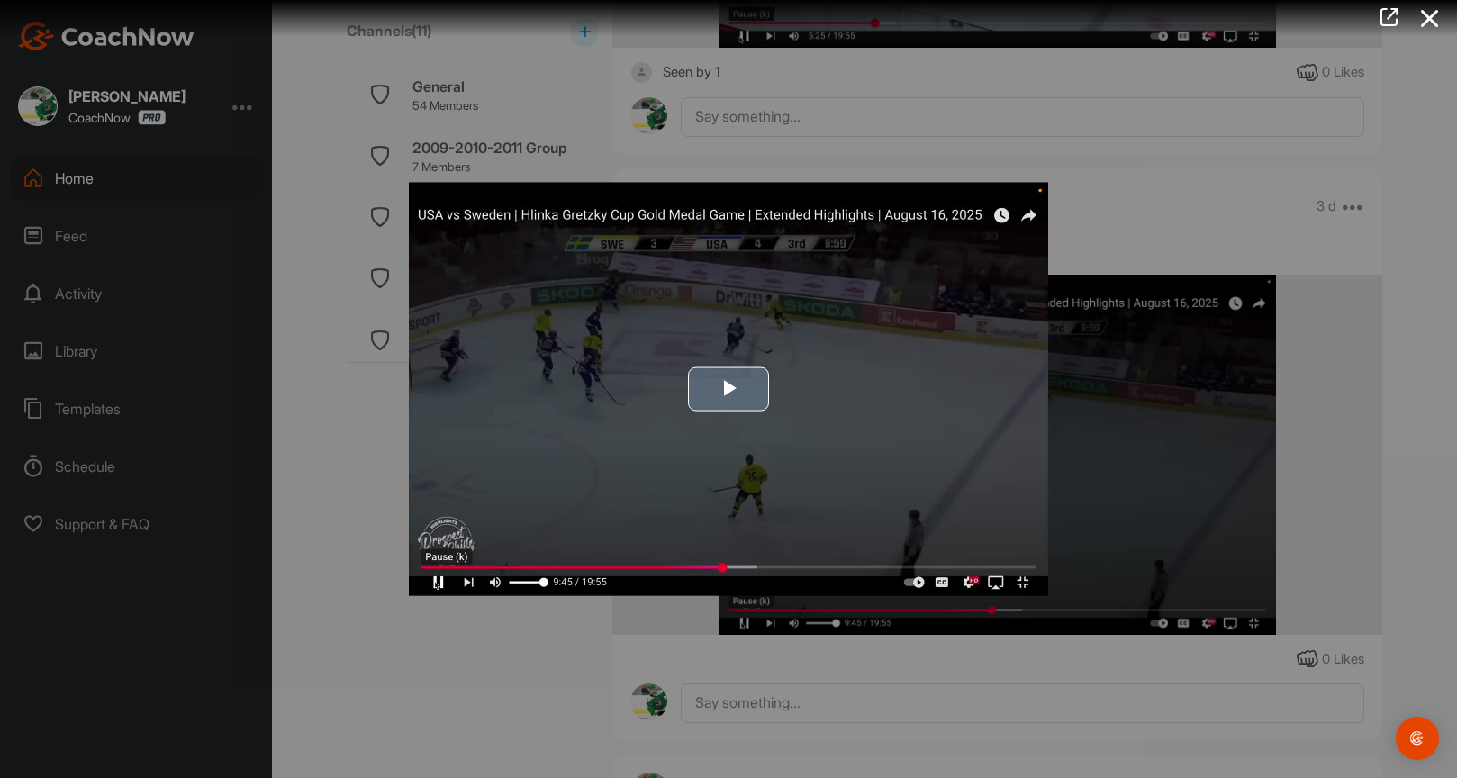
click at [917, 419] on img "Video Player" at bounding box center [728, 389] width 639 height 413
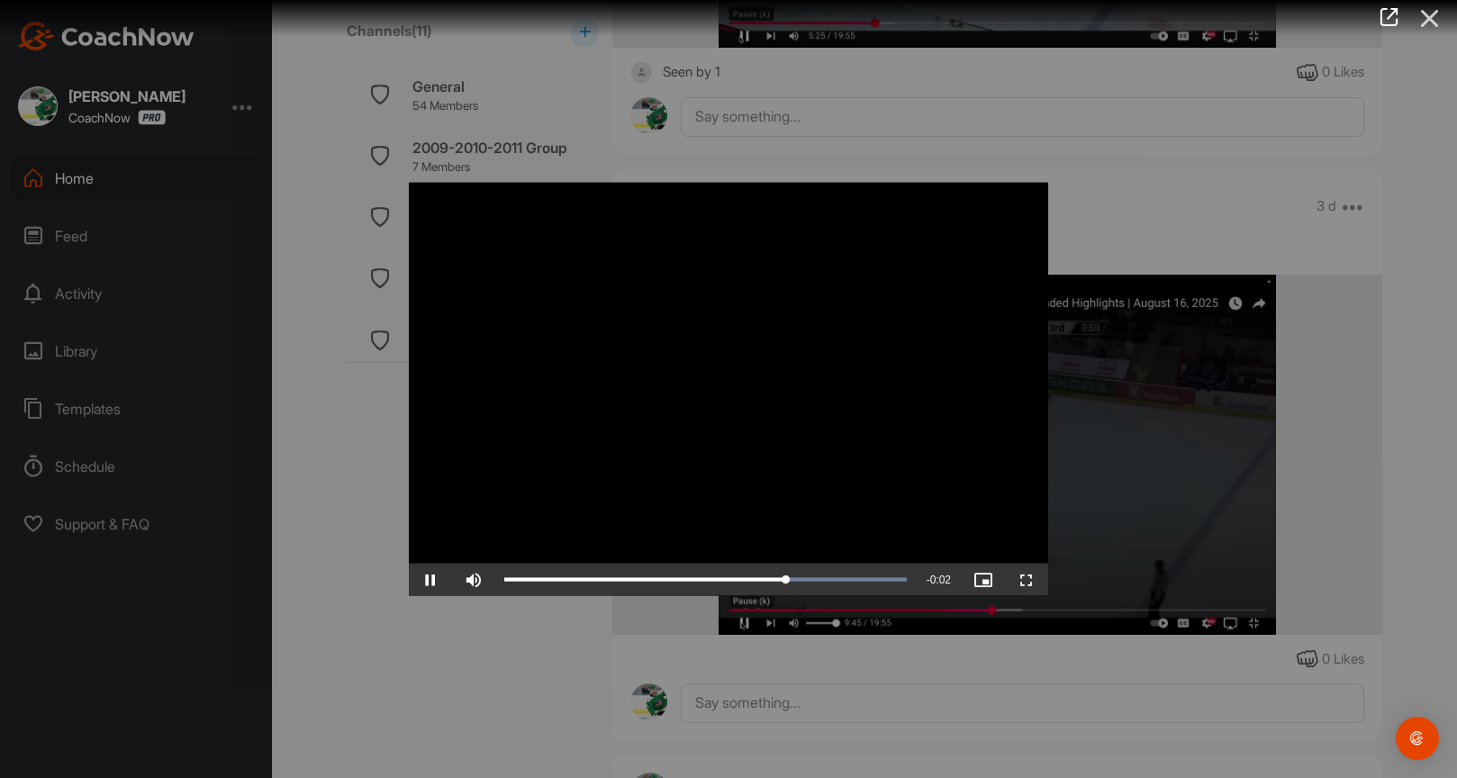
click at [1428, 15] on icon at bounding box center [1429, 18] width 41 height 33
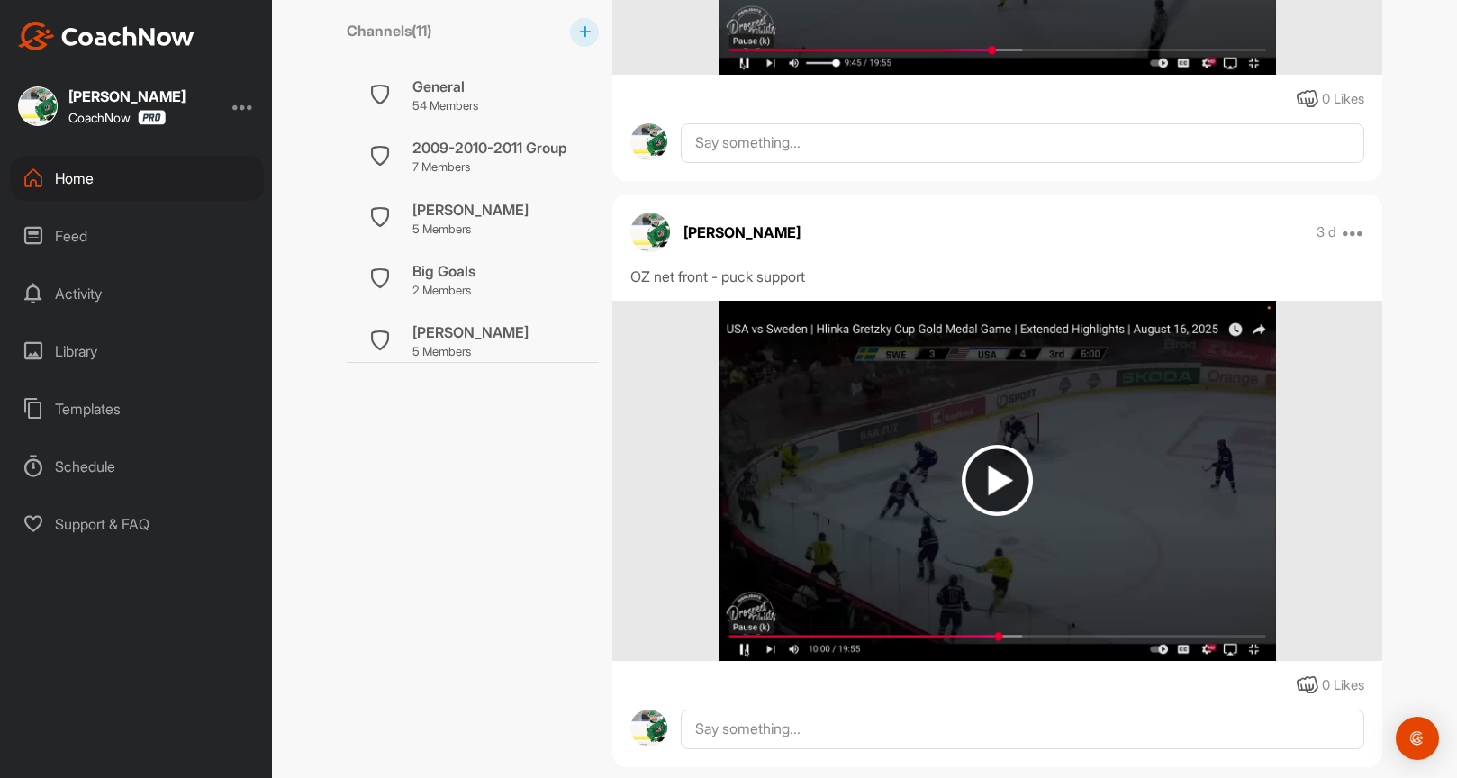
scroll to position [2575, 0]
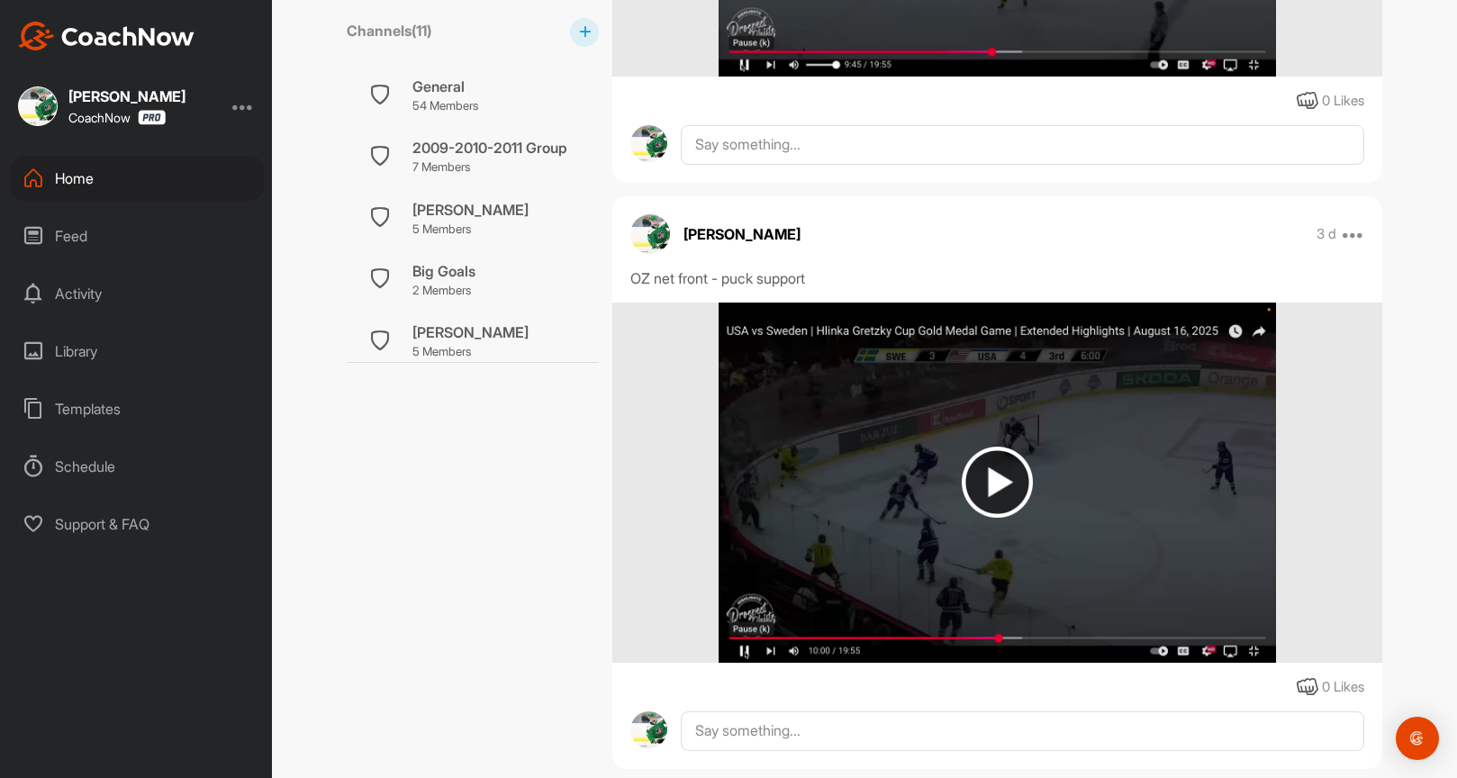
click at [1041, 417] on img at bounding box center [996, 482] width 556 height 360
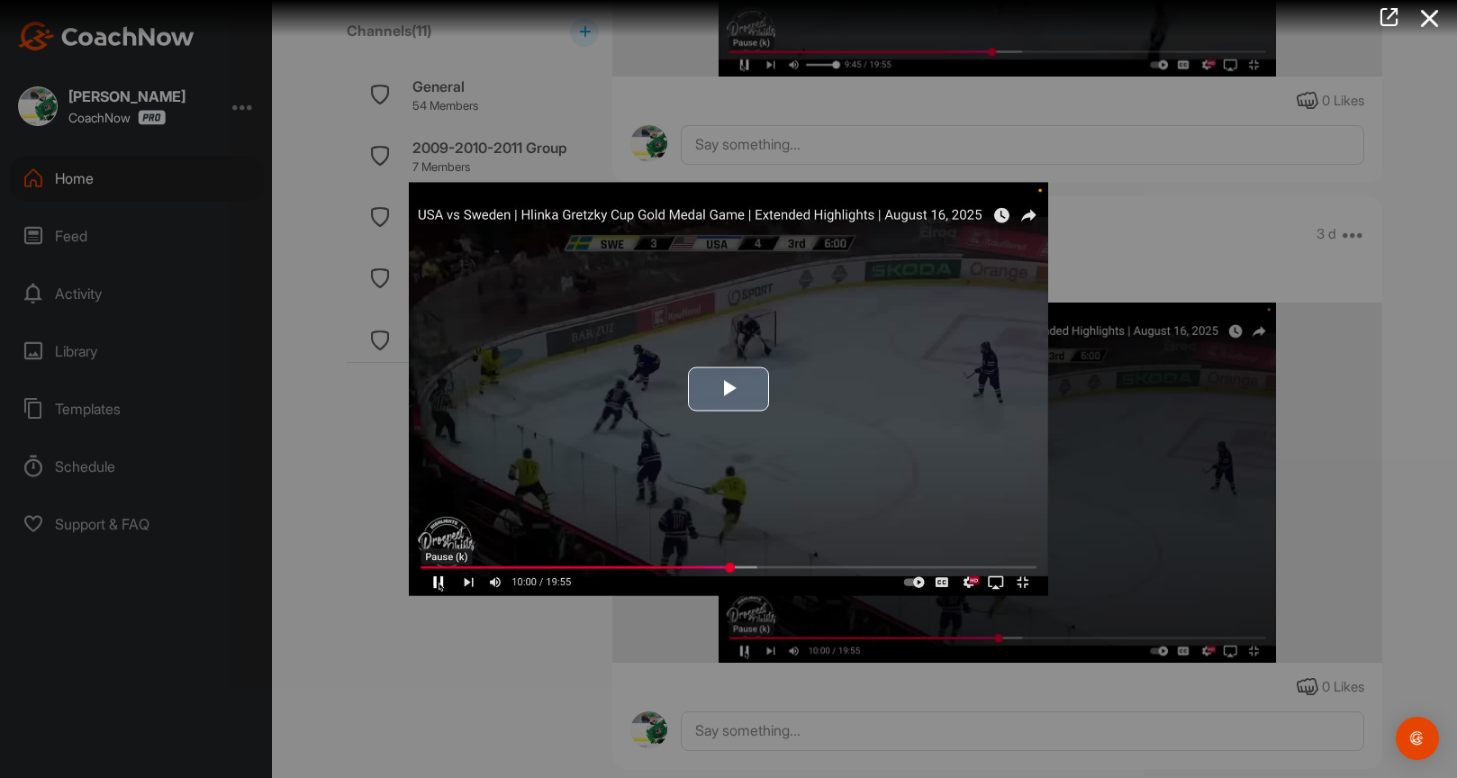
click at [871, 440] on img "Video Player" at bounding box center [728, 389] width 639 height 413
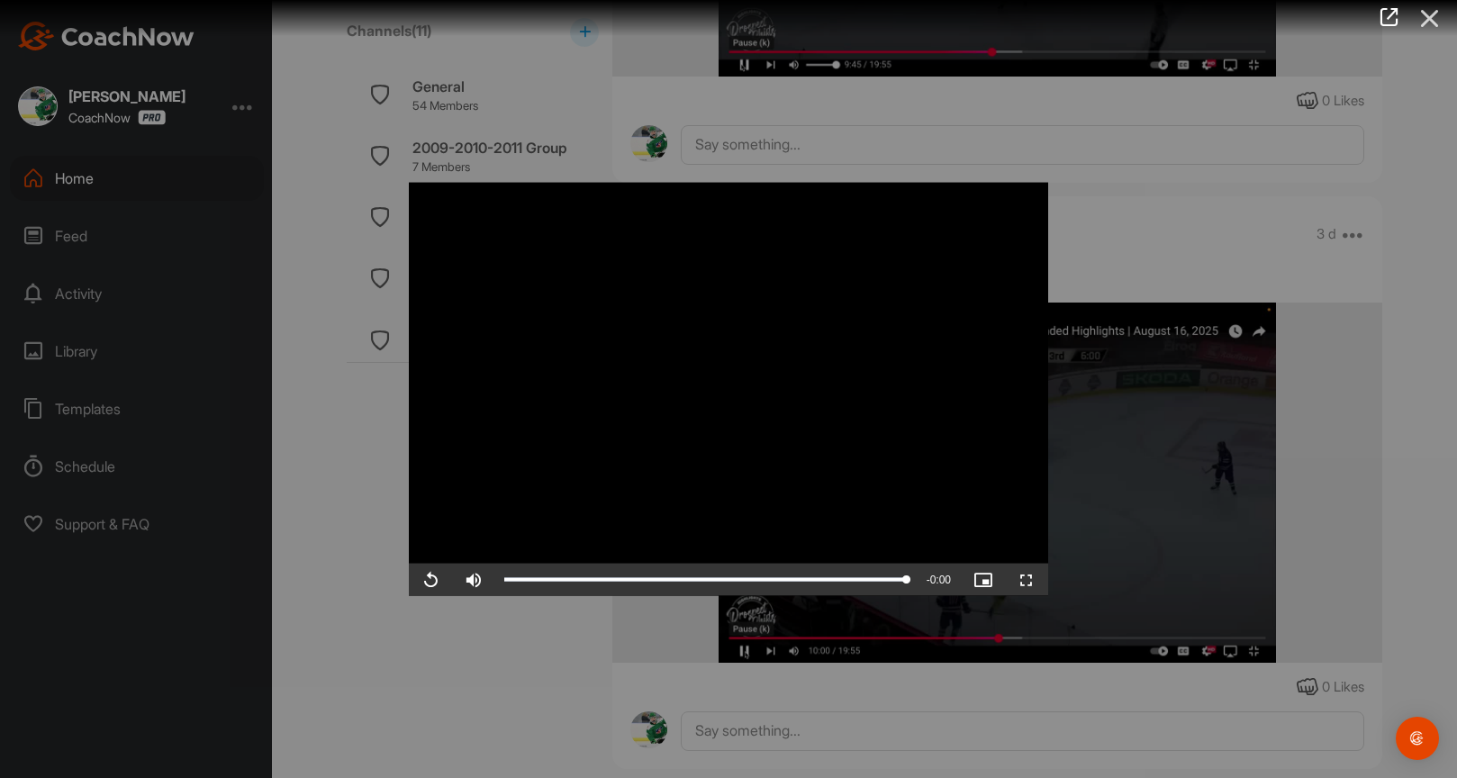
click at [1439, 19] on icon at bounding box center [1429, 18] width 41 height 33
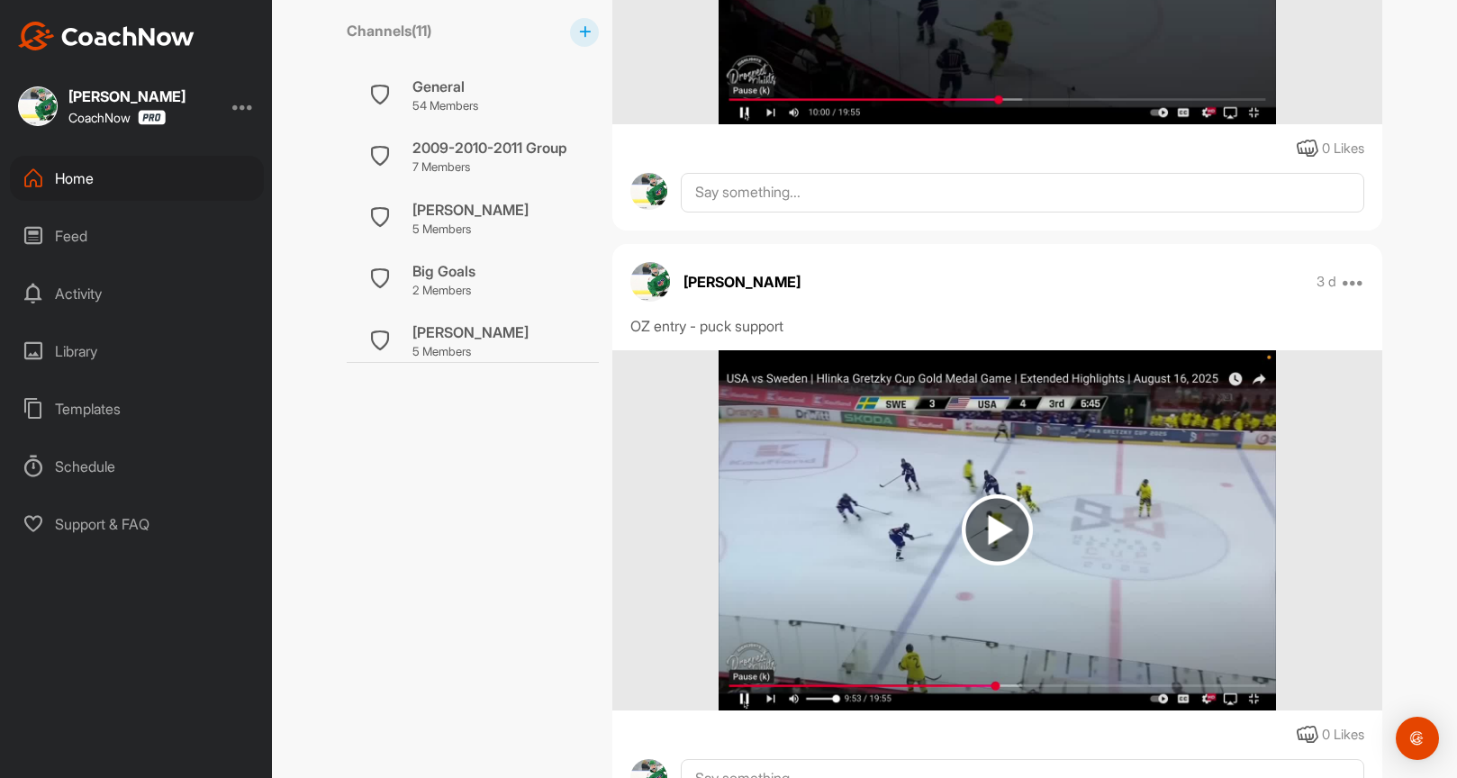
scroll to position [3112, 0]
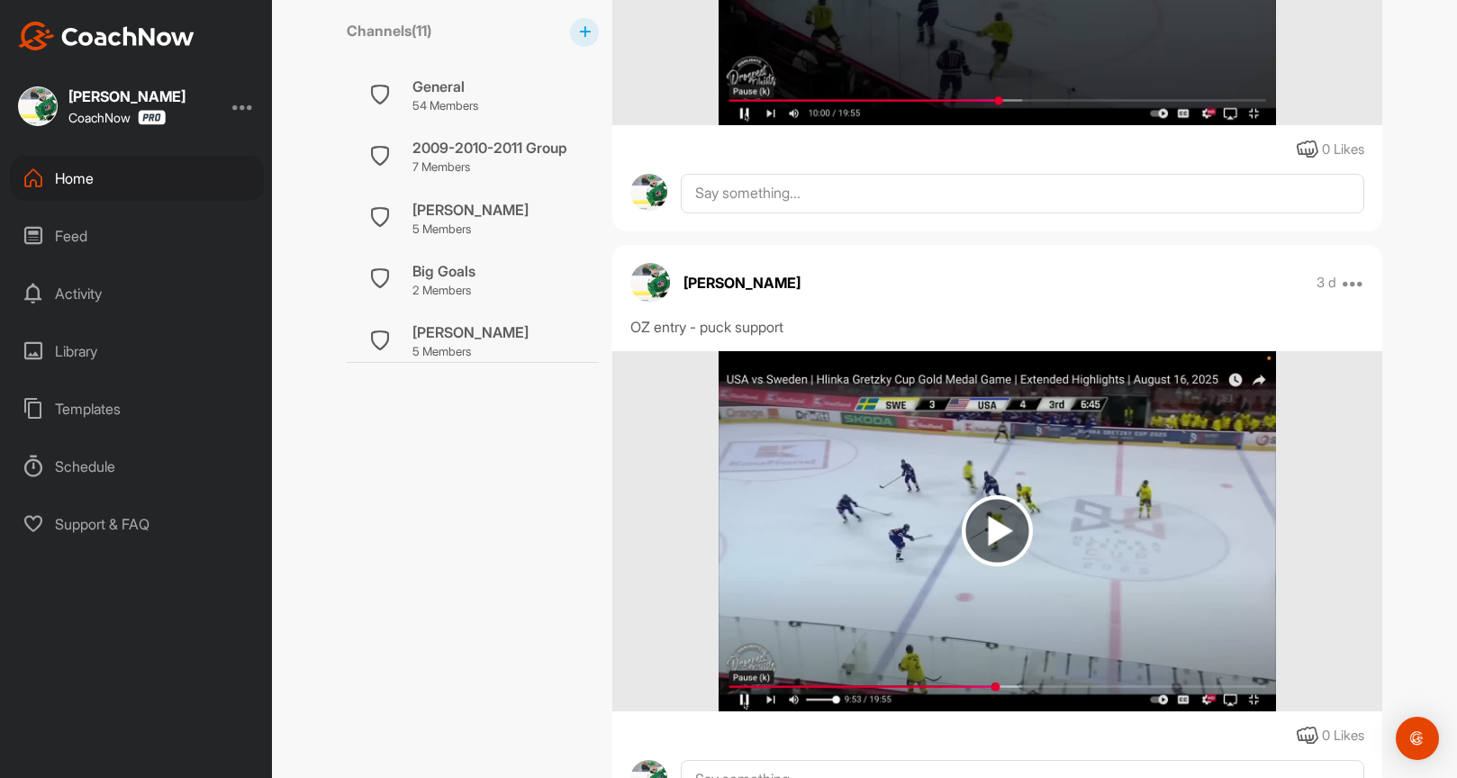
click at [976, 455] on img at bounding box center [996, 531] width 556 height 360
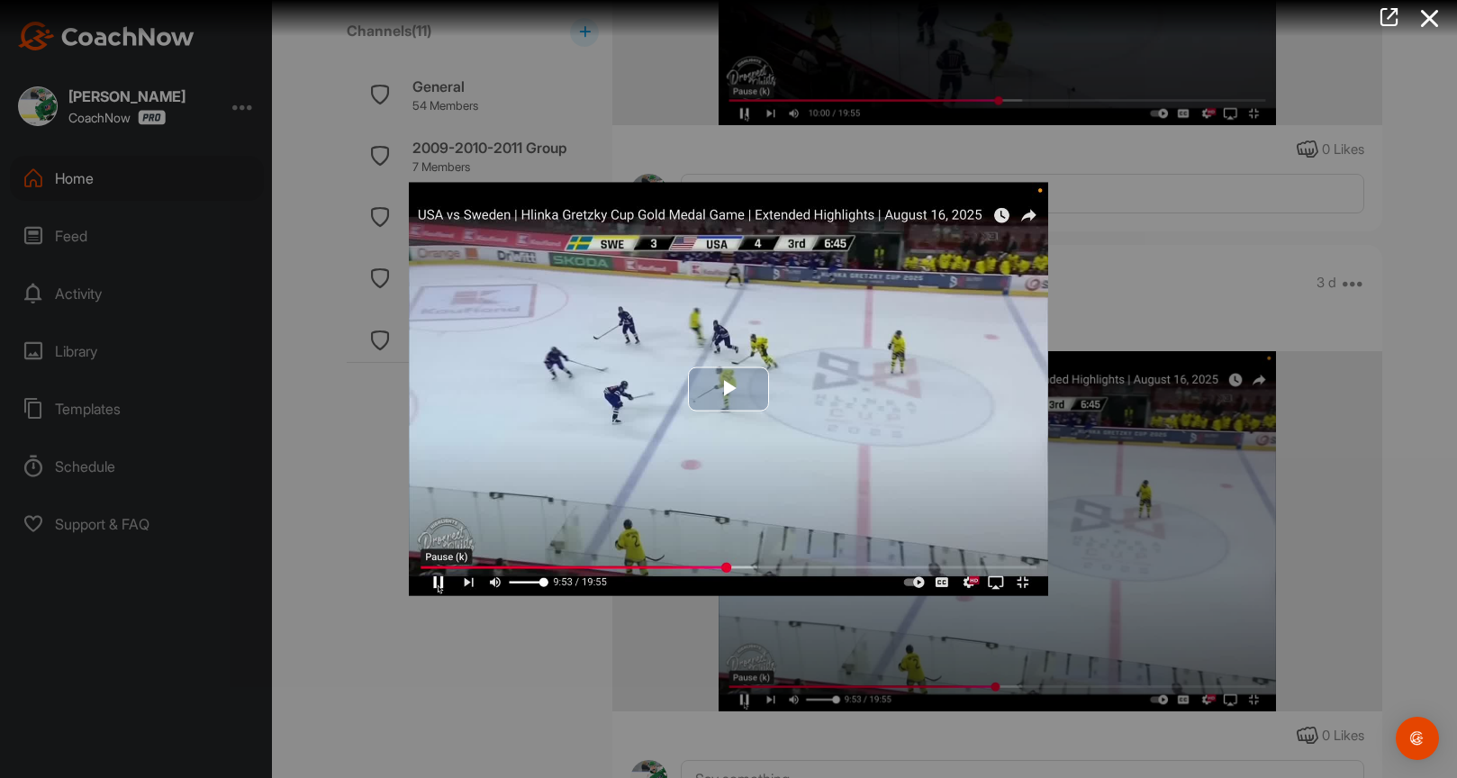
click at [898, 445] on img "Video Player" at bounding box center [728, 389] width 639 height 413
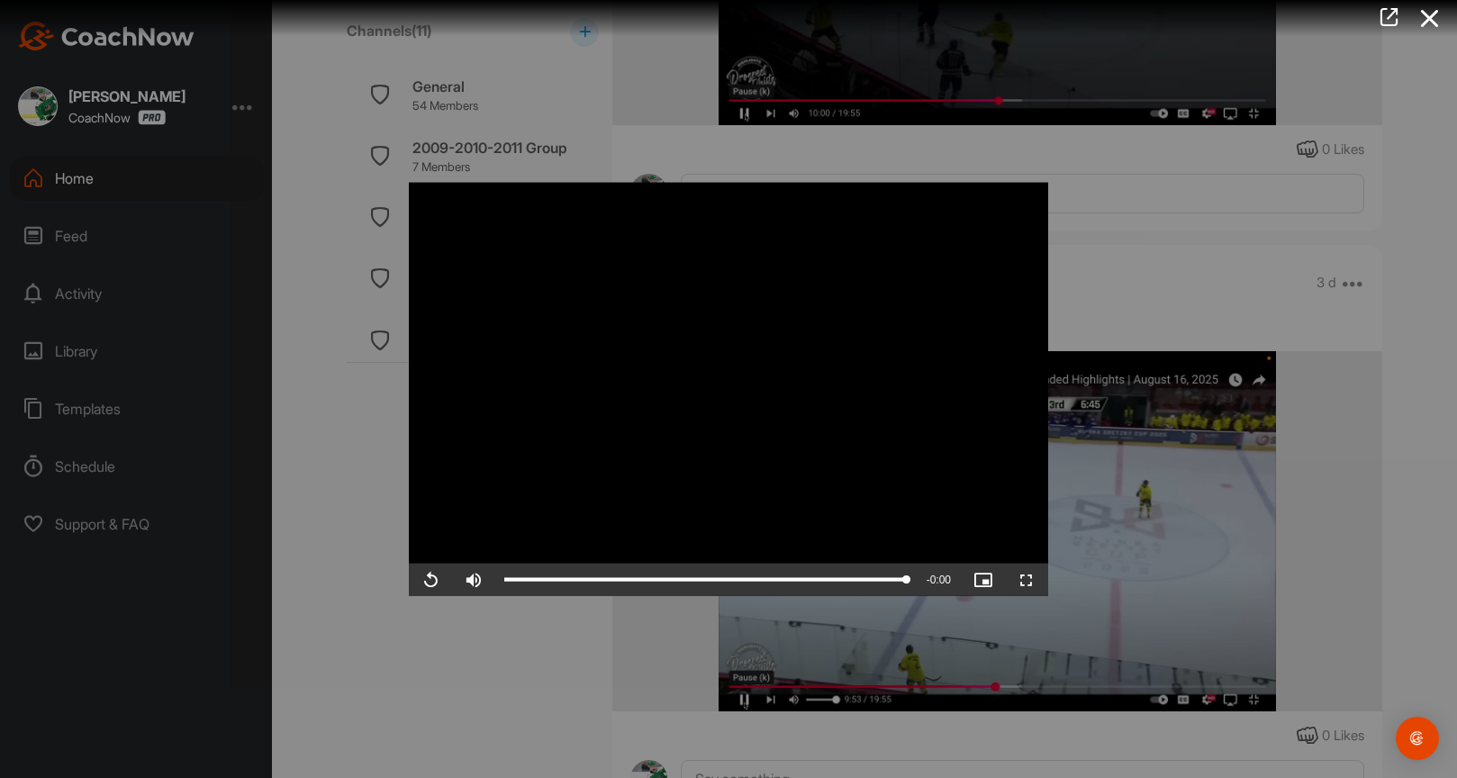
click at [1024, 579] on span "Video Player" at bounding box center [1026, 579] width 43 height 0
click at [1428, 20] on icon at bounding box center [1429, 18] width 41 height 33
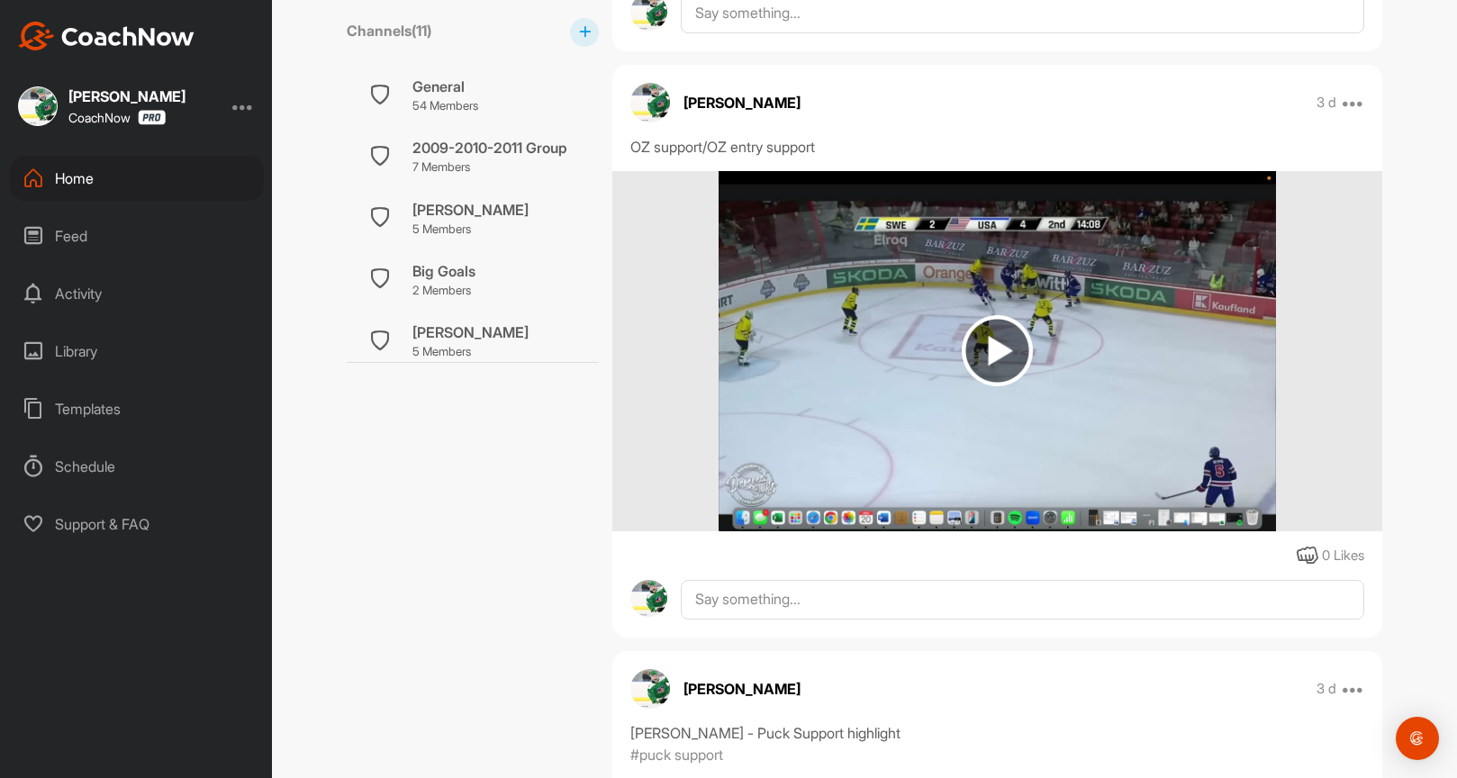
scroll to position [3880, 0]
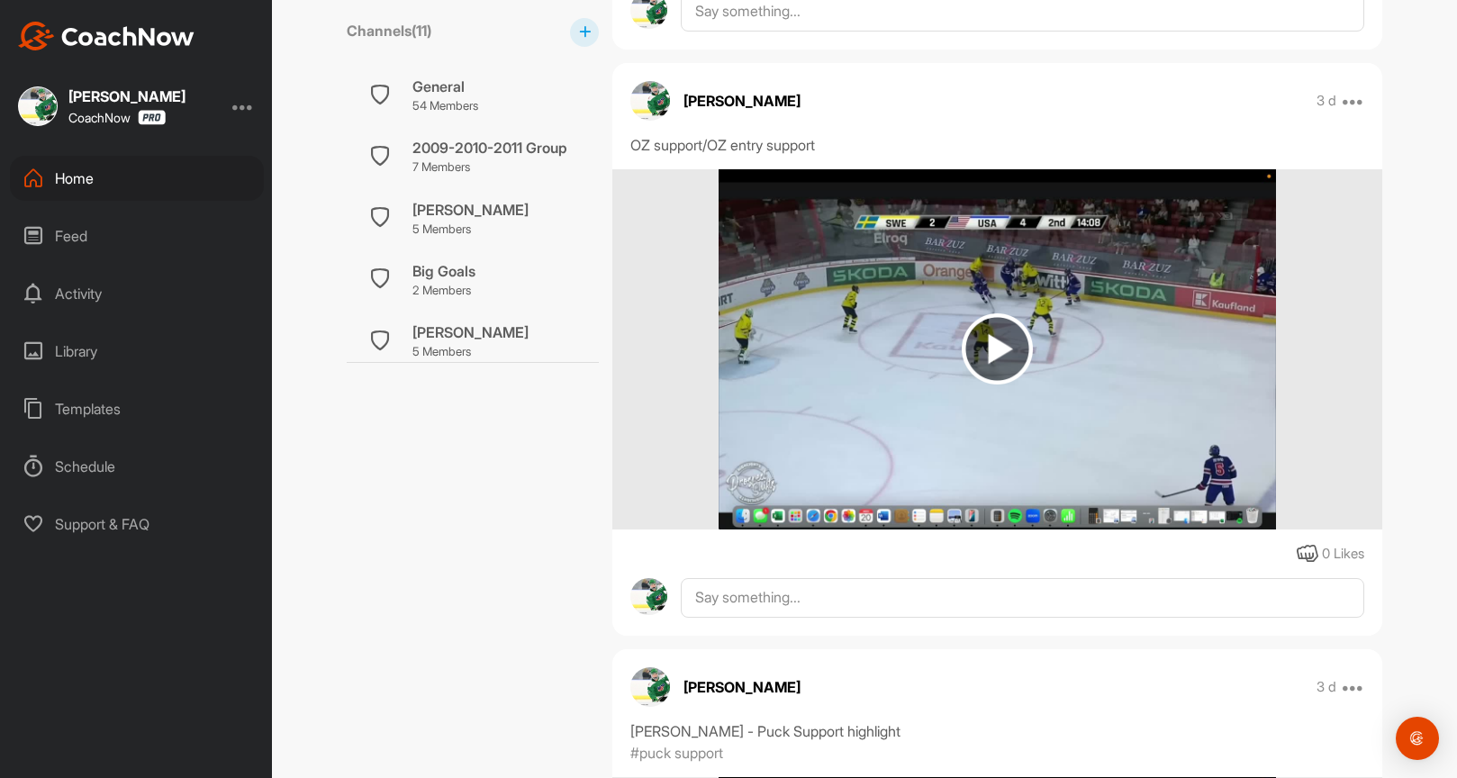
click at [1013, 328] on img at bounding box center [996, 348] width 71 height 71
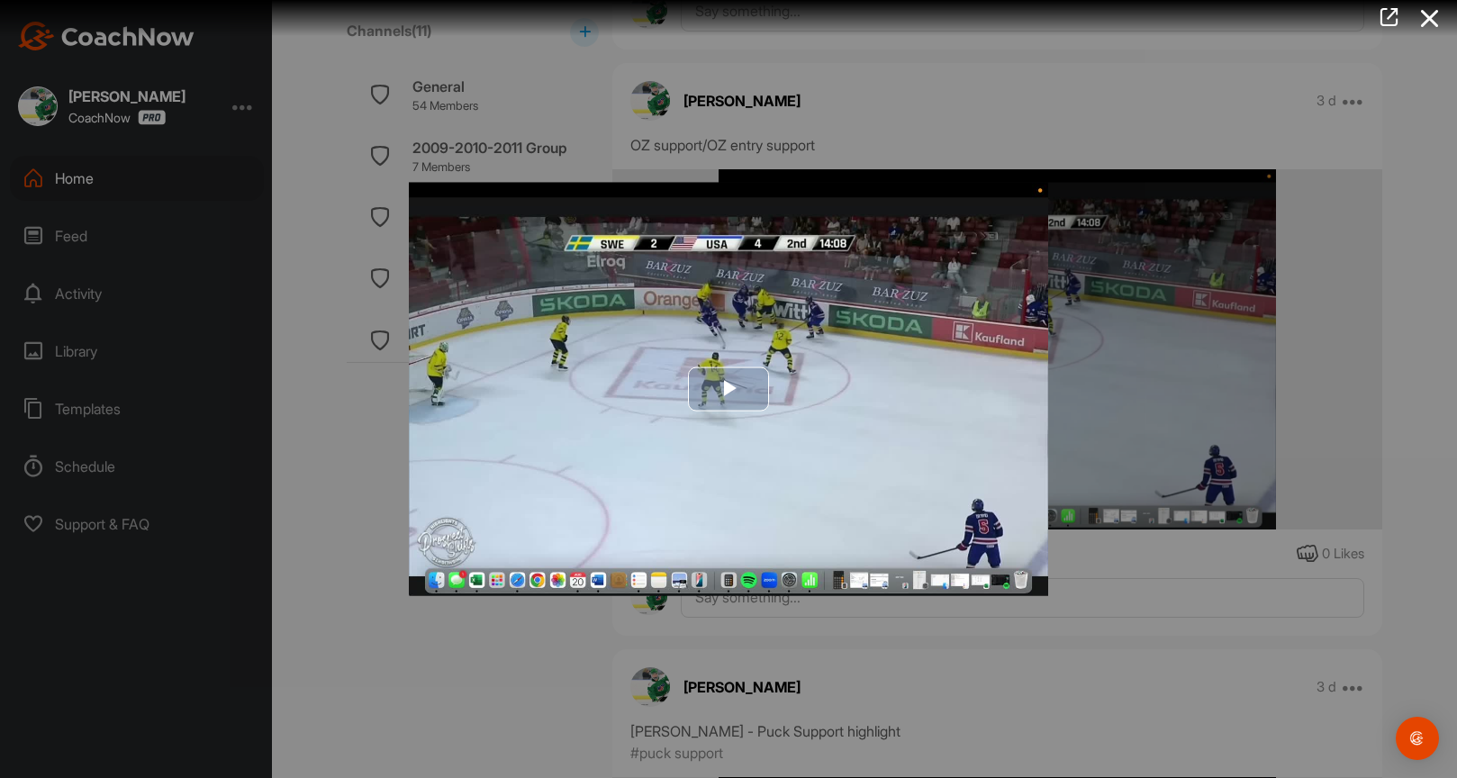
click at [728, 389] on span "Video Player" at bounding box center [728, 389] width 0 height 0
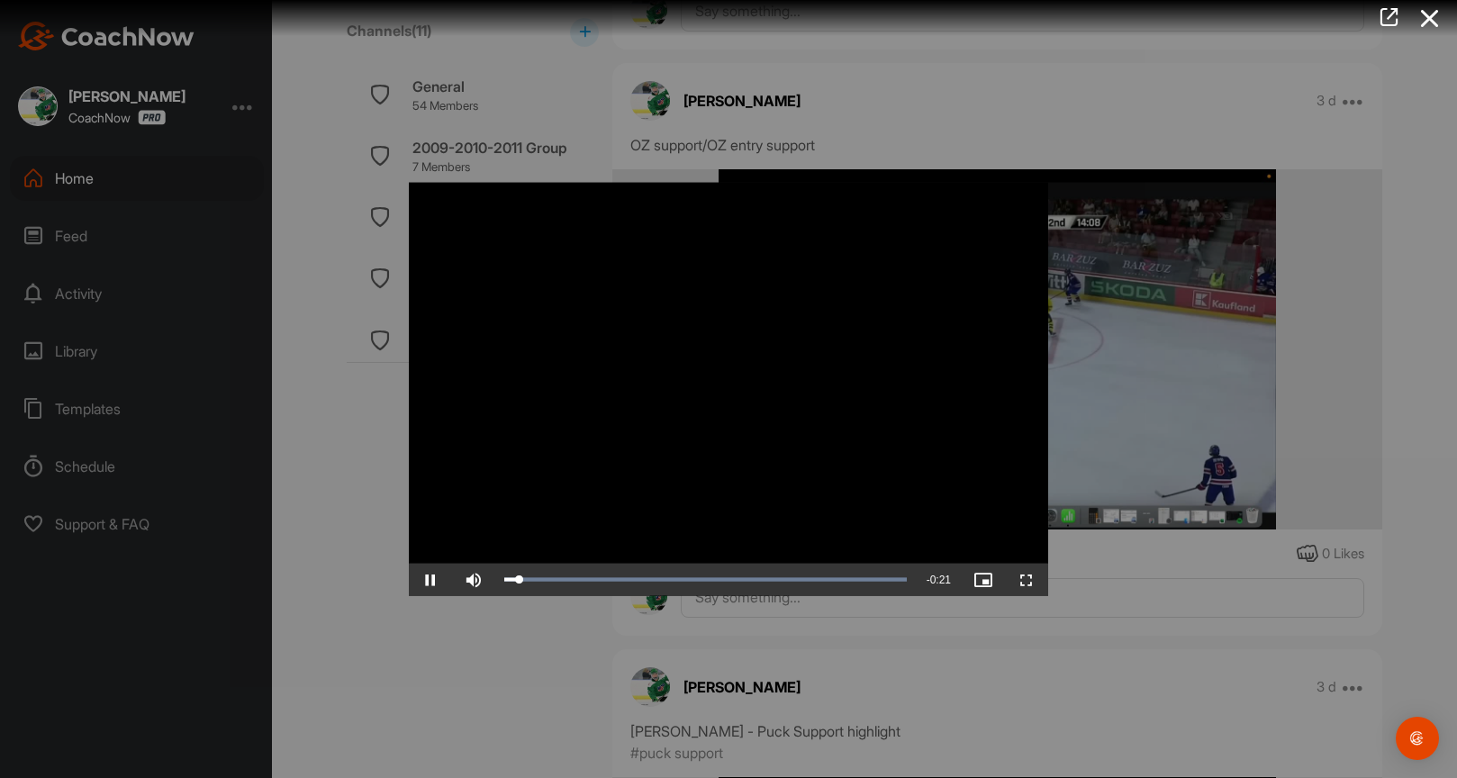
click at [1030, 579] on span "Video Player" at bounding box center [1026, 579] width 43 height 0
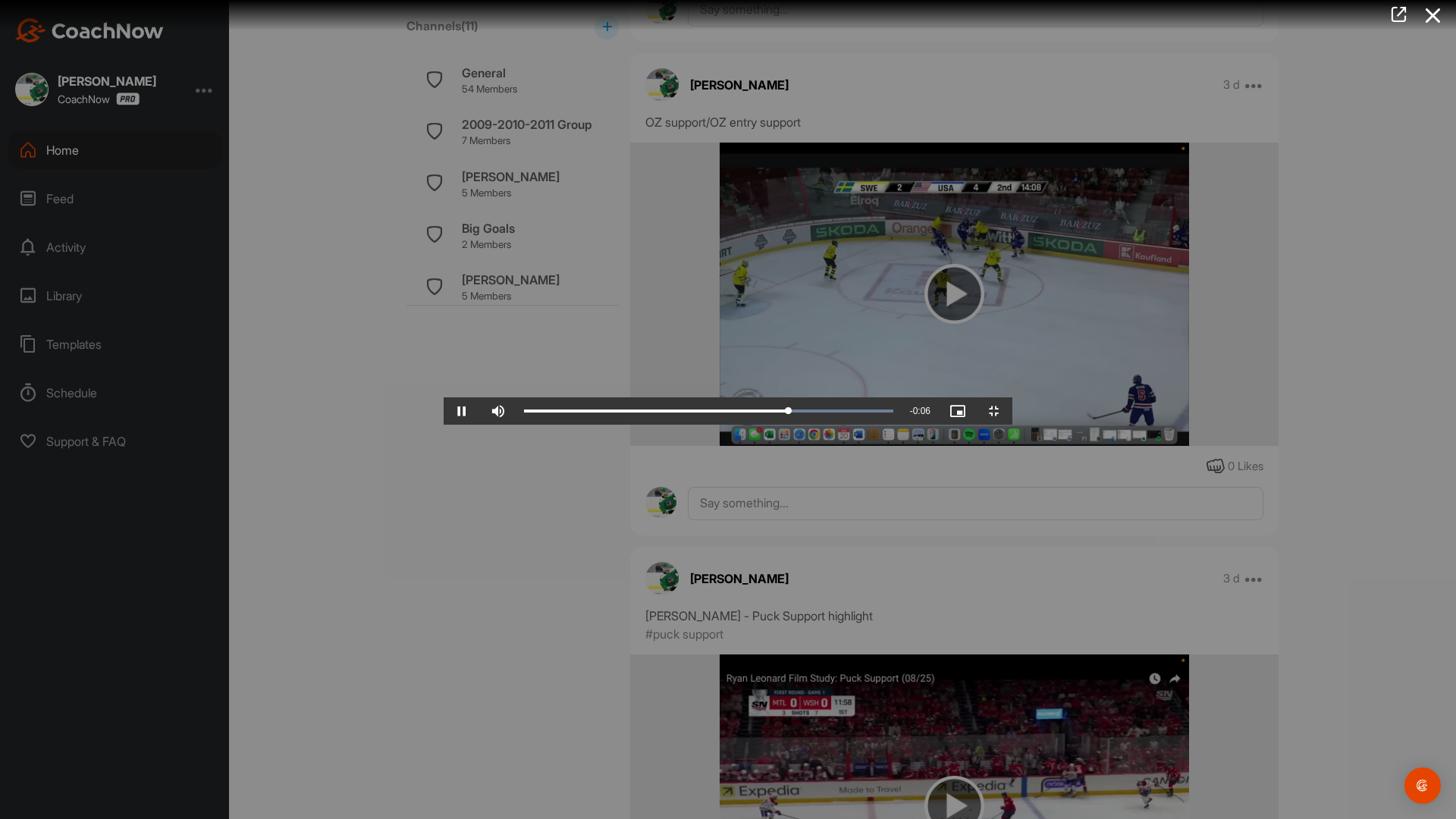
click at [960, 425] on video "Video Player" at bounding box center [728, 410] width 569 height 30
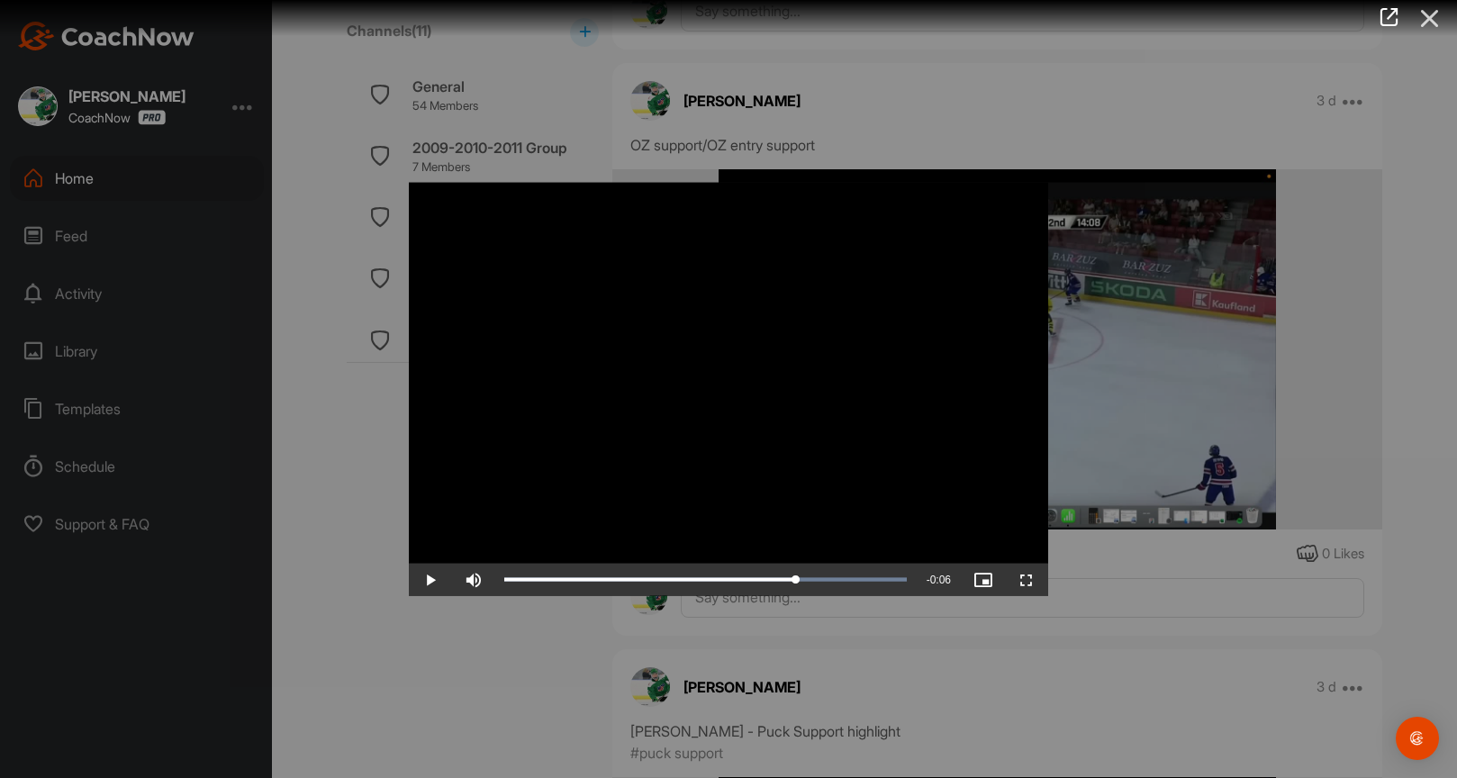
click at [1431, 23] on icon at bounding box center [1429, 18] width 41 height 33
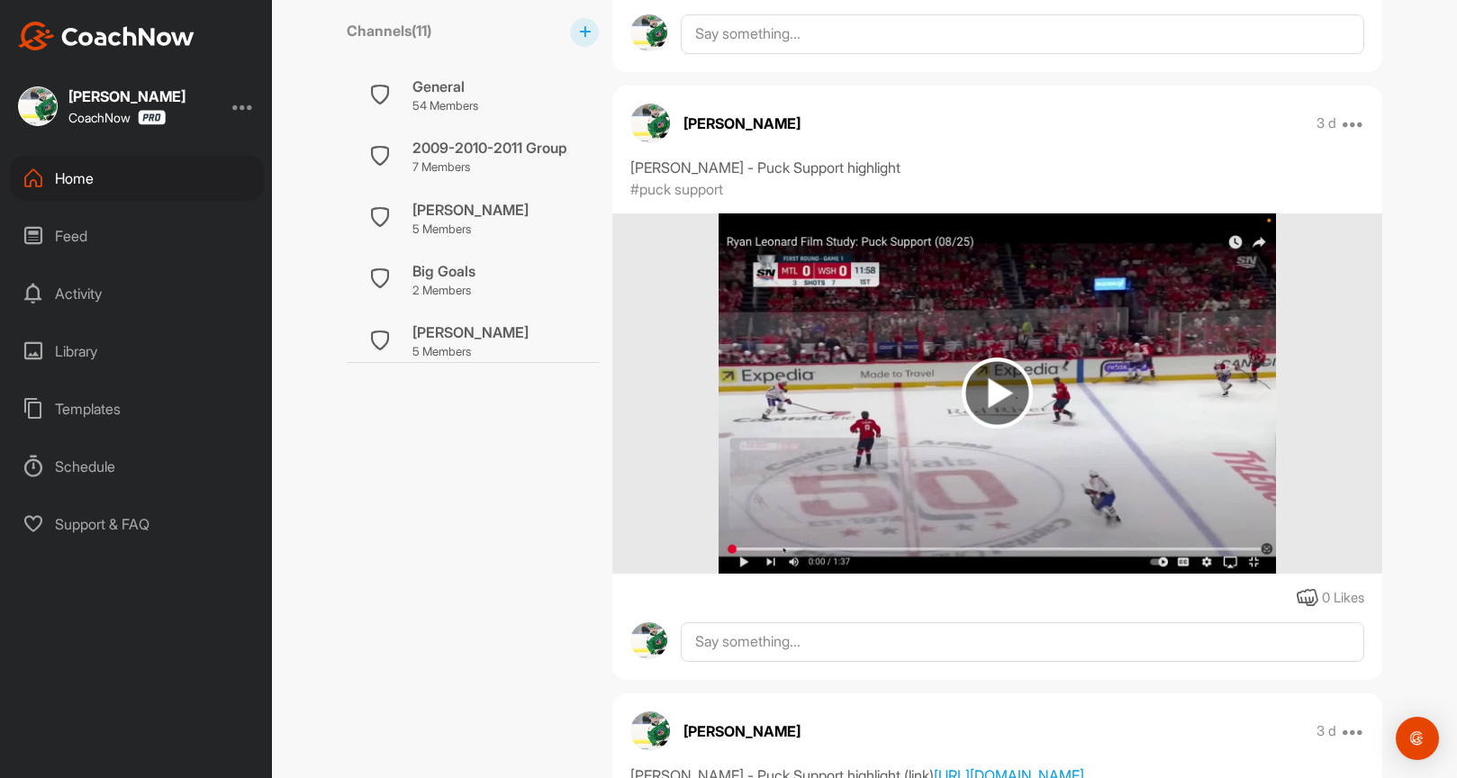
scroll to position [4443, 0]
click at [1020, 401] on img at bounding box center [996, 393] width 71 height 71
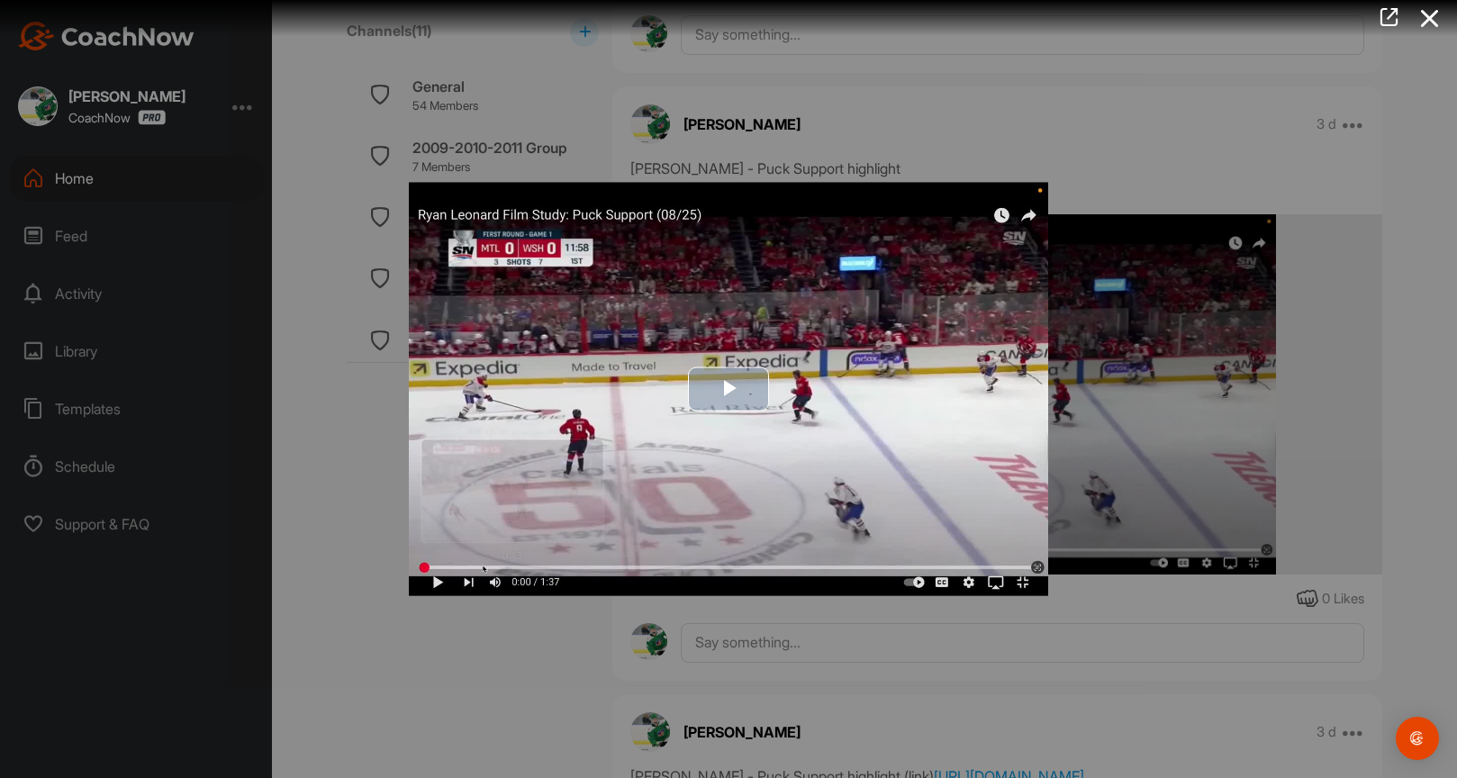
click at [856, 416] on img "Video Player" at bounding box center [728, 389] width 639 height 413
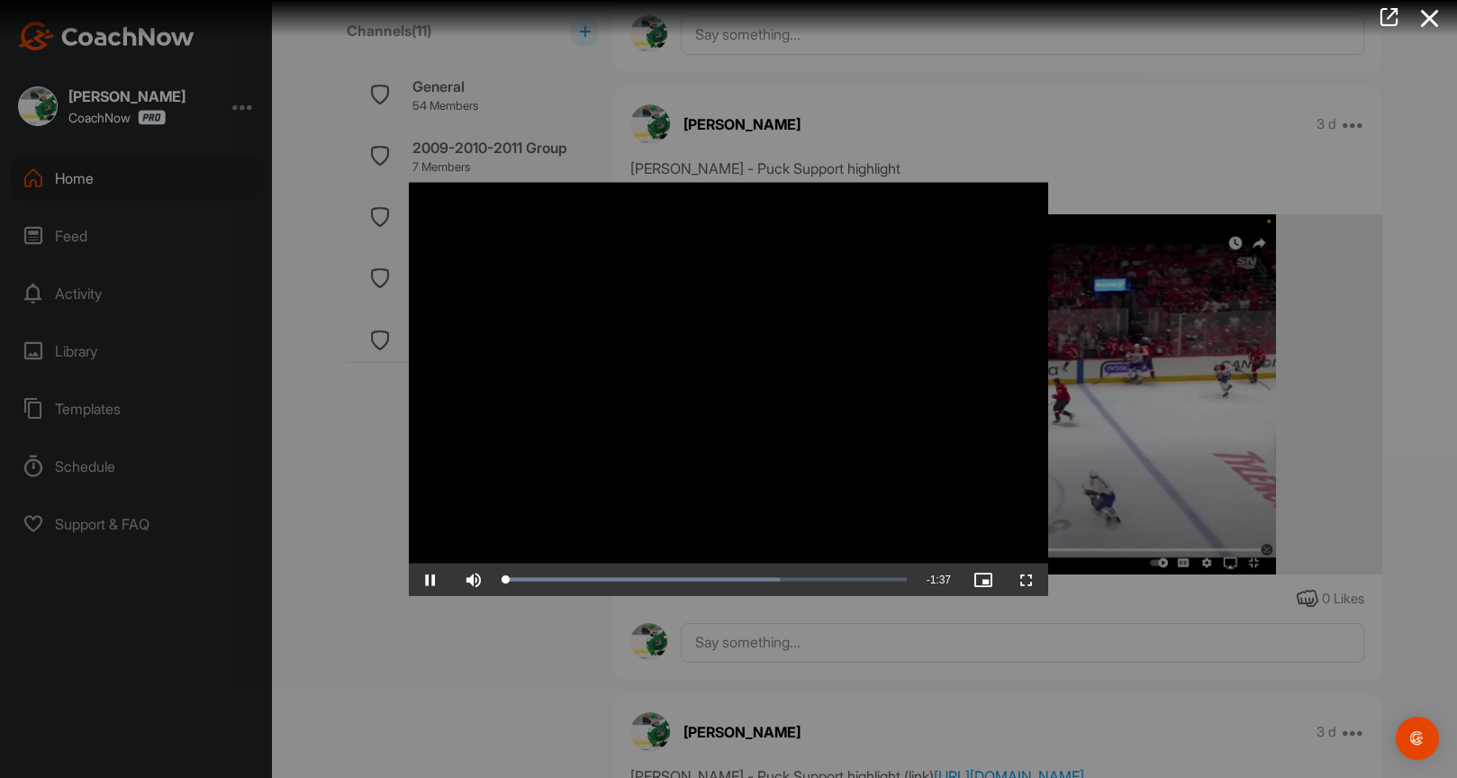
click at [1030, 579] on span "Video Player" at bounding box center [1026, 579] width 43 height 0
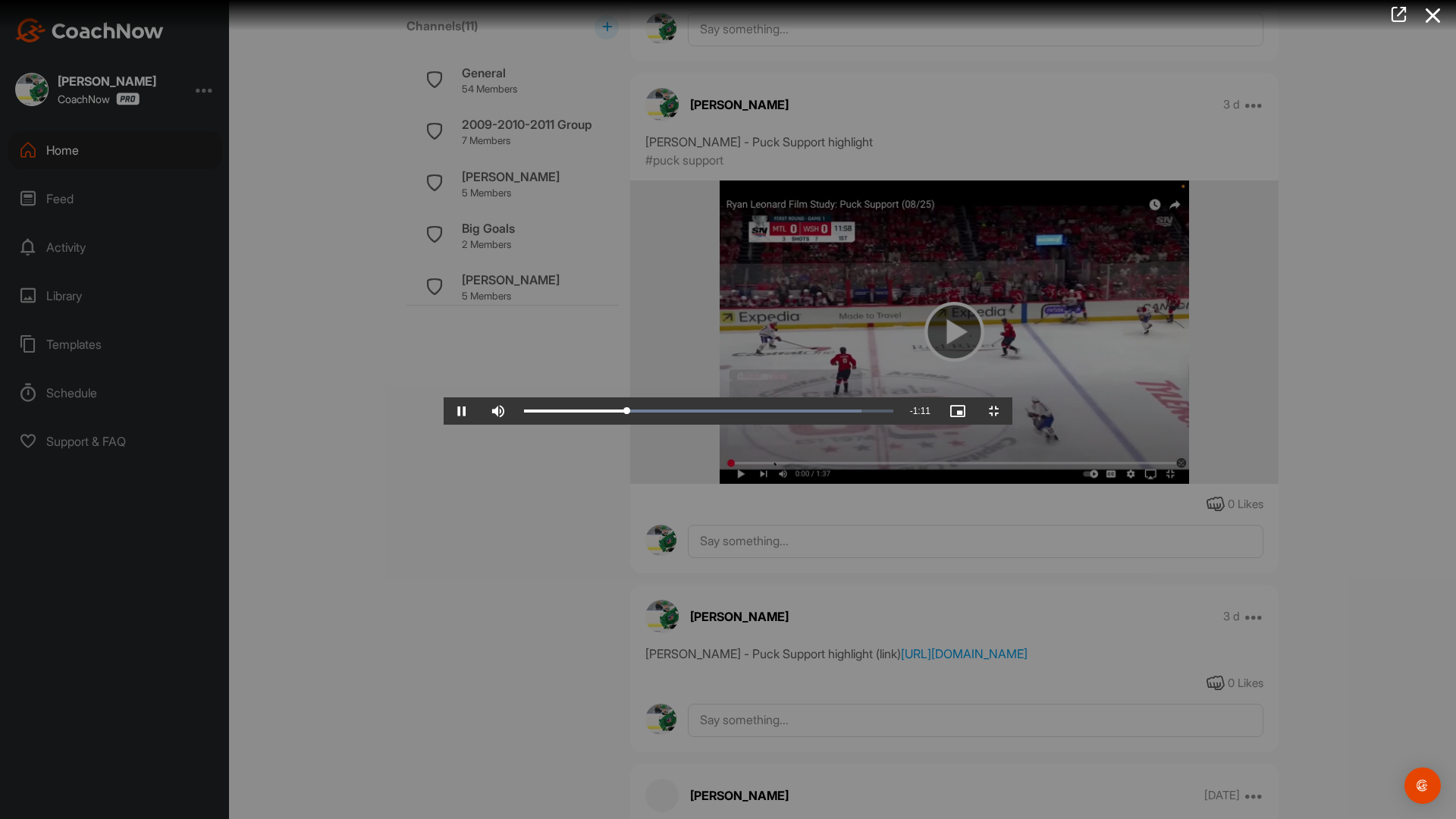
click at [899, 425] on video "Video Player" at bounding box center [728, 410] width 569 height 30
click at [1013, 425] on video "Video Player" at bounding box center [728, 410] width 569 height 30
click at [962, 425] on video "Video Player" at bounding box center [728, 410] width 569 height 30
click at [1013, 425] on video "Video Player" at bounding box center [728, 410] width 569 height 30
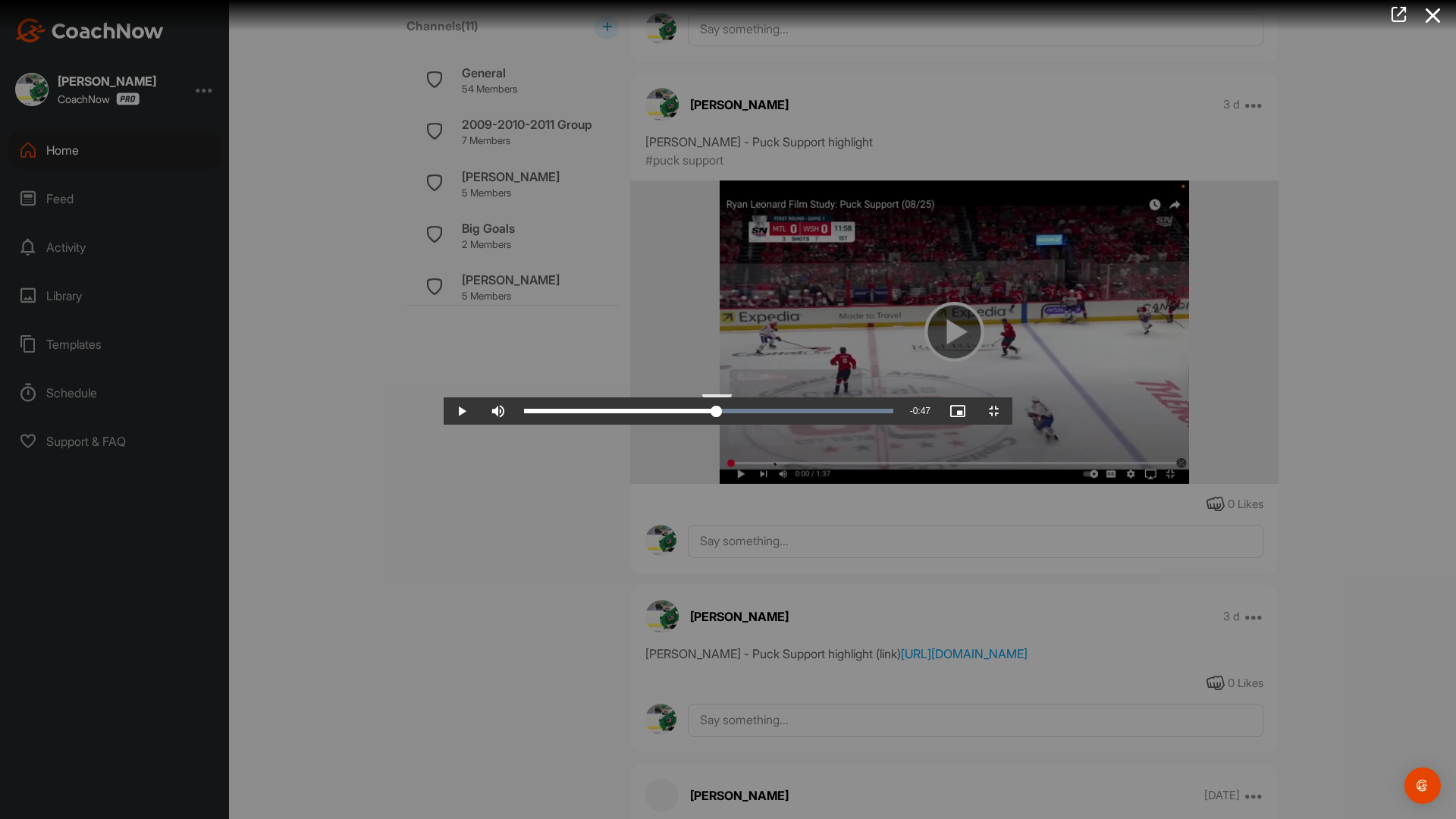
click at [736, 425] on div "Loaded : 100.00% 0:50 0:50" at bounding box center [709, 411] width 384 height 27
click at [703, 414] on div "Loaded : 100.00% 0:47 0:50" at bounding box center [709, 410] width 369 height 4
click at [774, 425] on video "Video Player" at bounding box center [728, 410] width 569 height 30
click at [816, 425] on video "Video Player" at bounding box center [728, 410] width 569 height 30
click at [686, 425] on div "Loaded : 100.00% 0:46 0:46" at bounding box center [709, 411] width 384 height 27
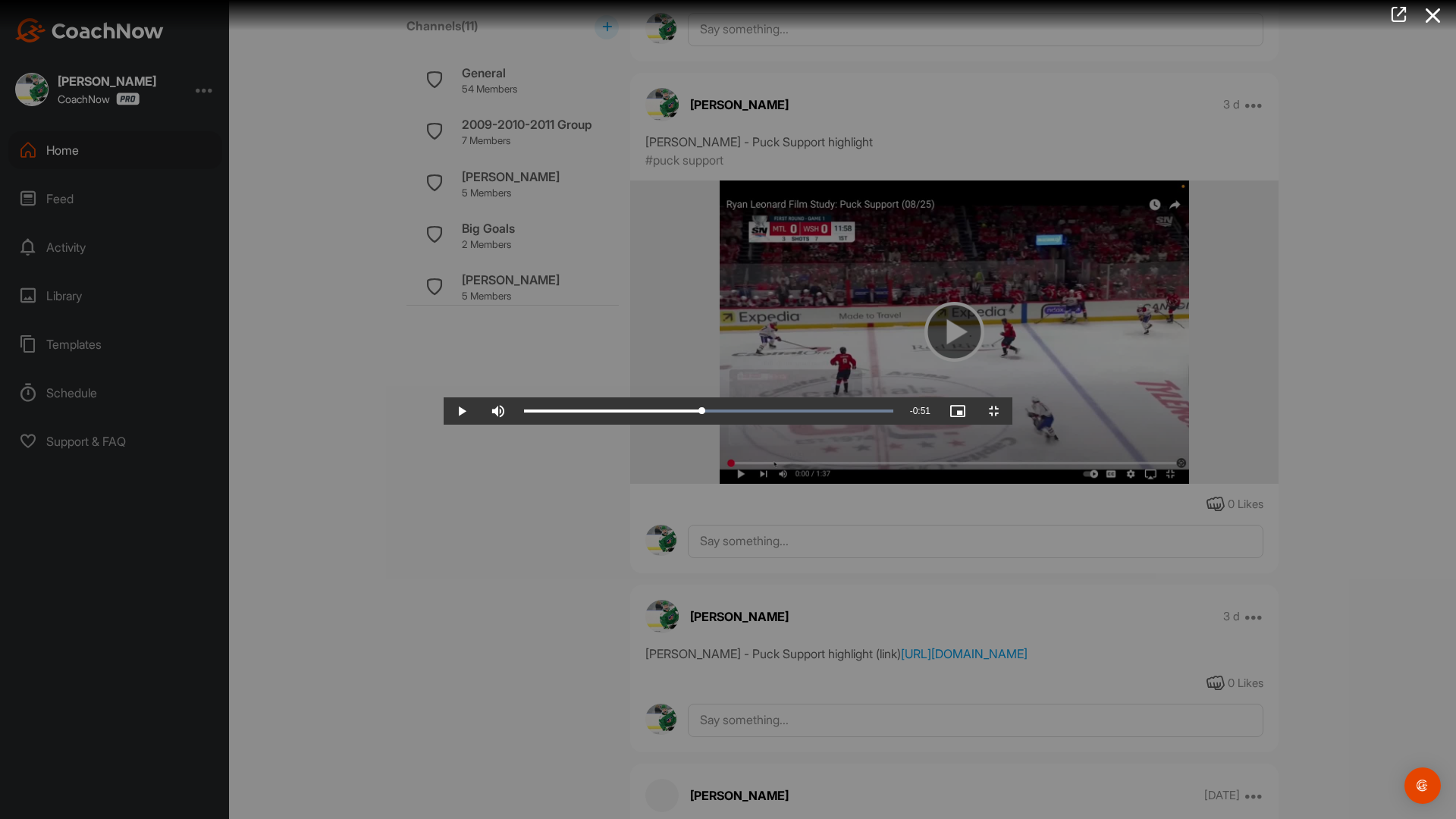
click at [723, 425] on video "Video Player" at bounding box center [728, 410] width 569 height 30
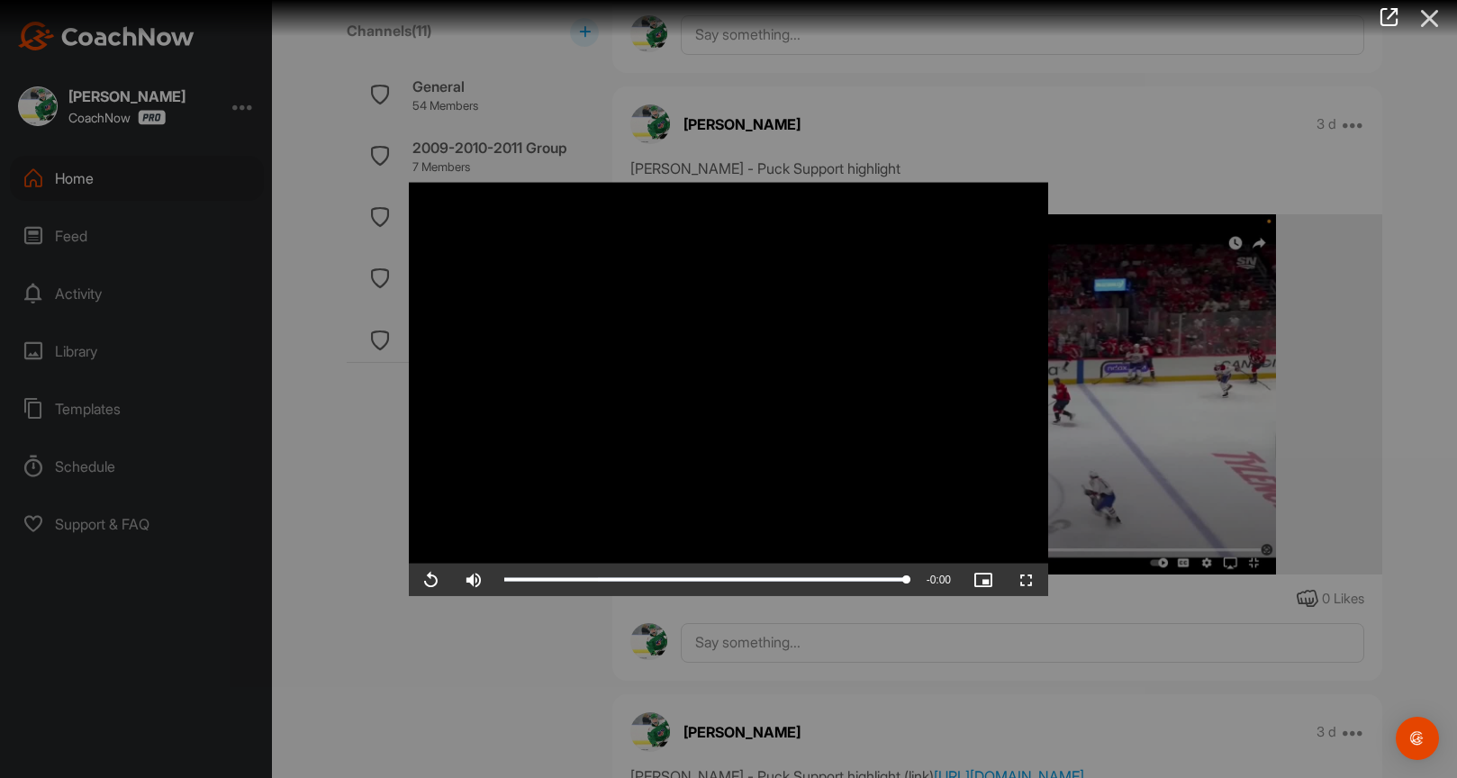
click at [1432, 15] on icon at bounding box center [1429, 18] width 41 height 33
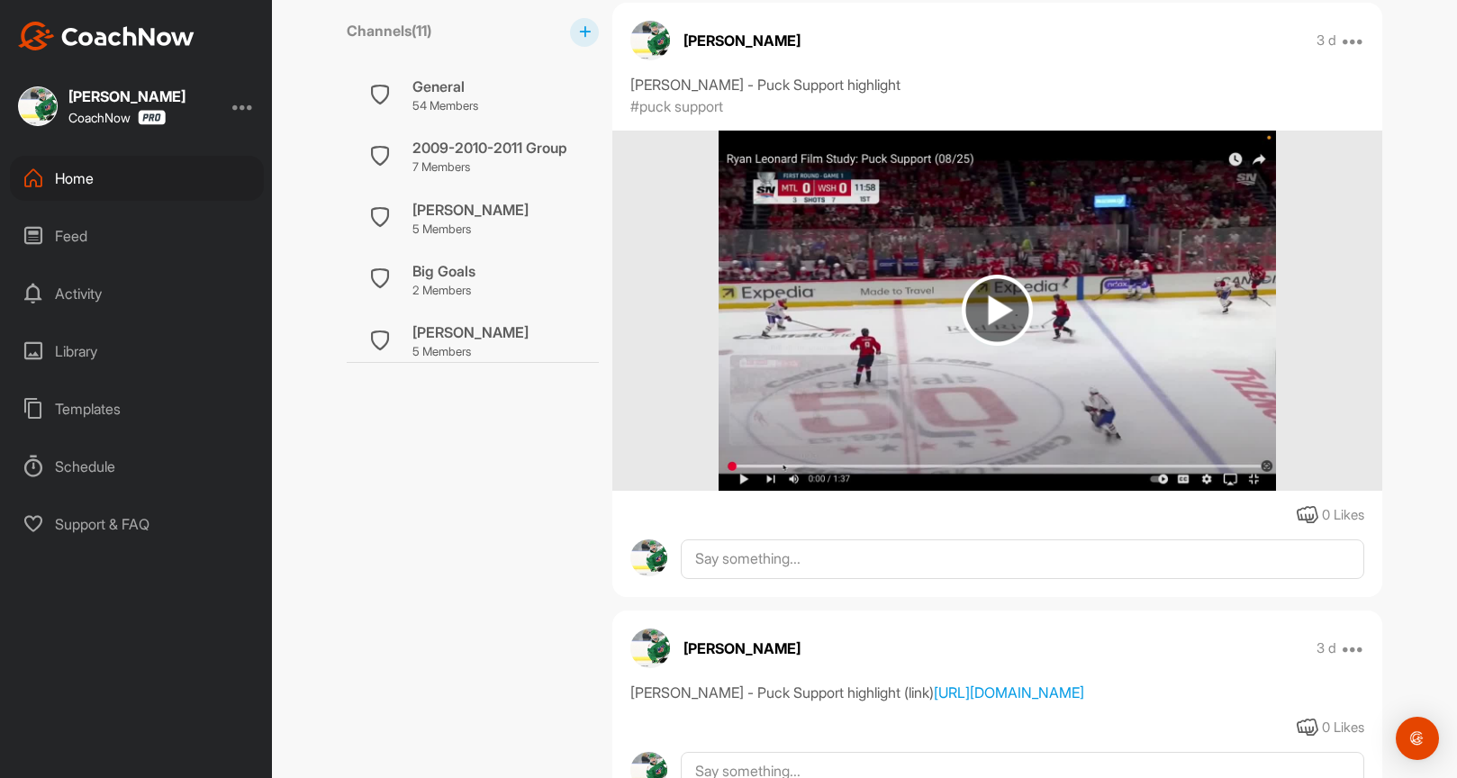
scroll to position [4535, 0]
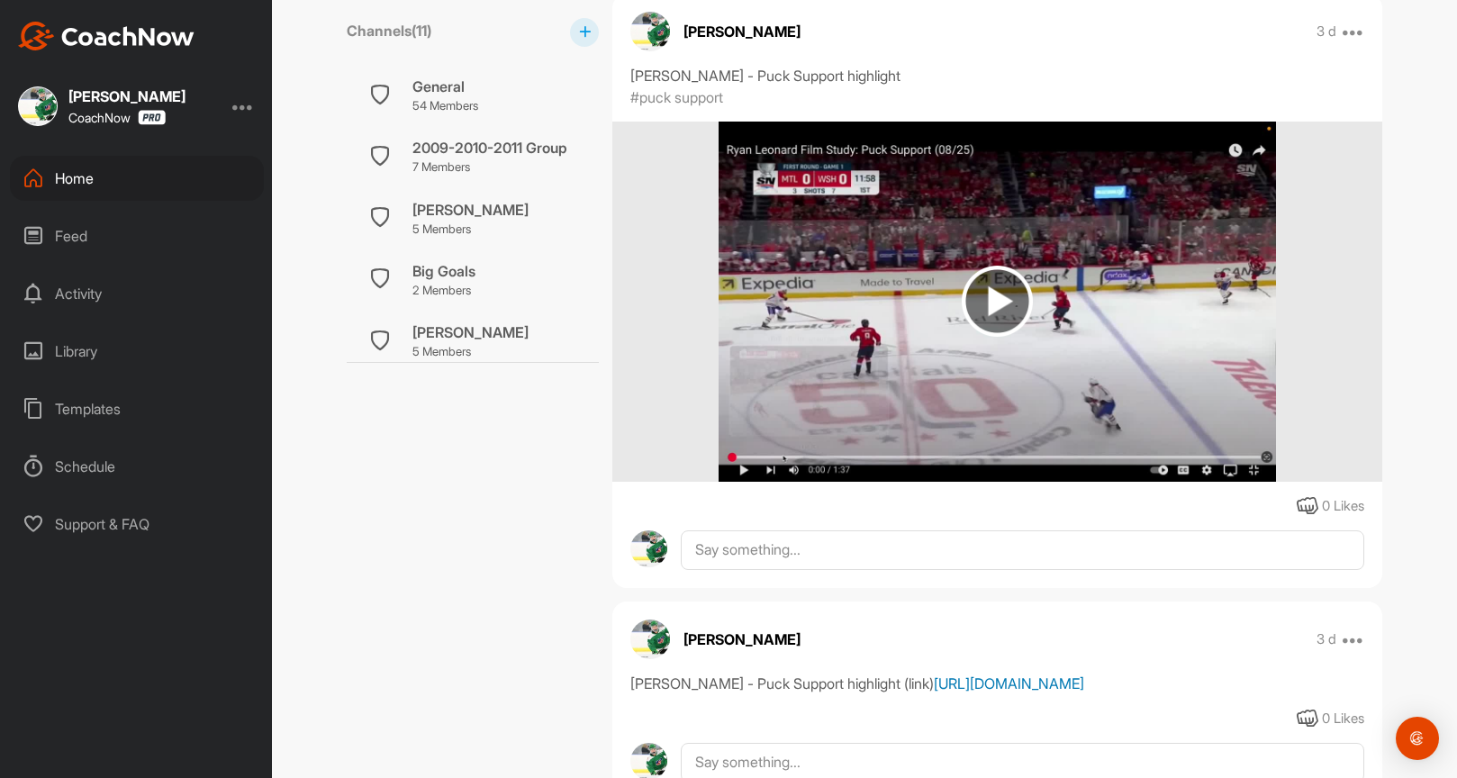
click at [934, 692] on link "[URL][DOMAIN_NAME]" at bounding box center [1009, 683] width 150 height 18
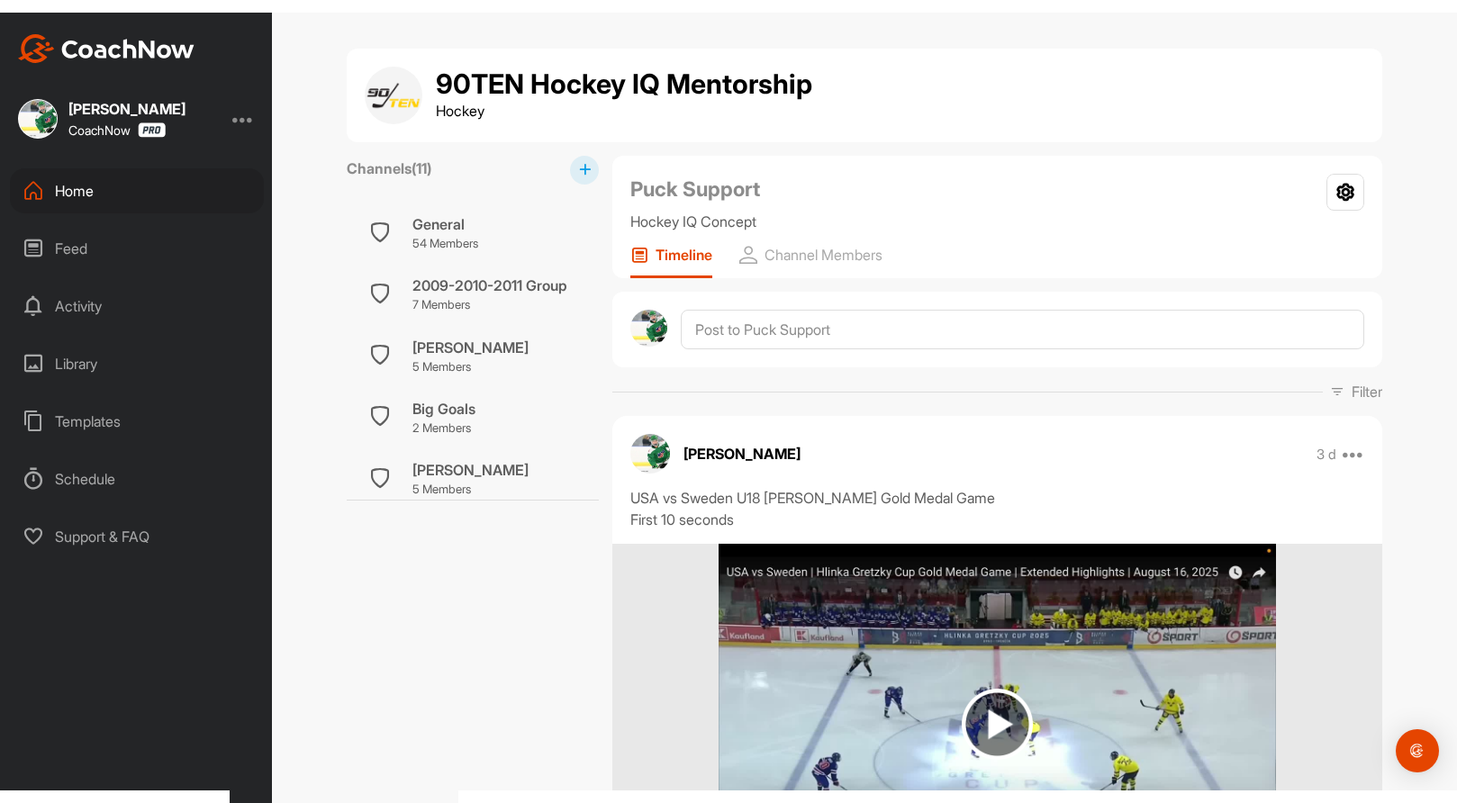
scroll to position [0, 0]
